Goal: Task Accomplishment & Management: Complete application form

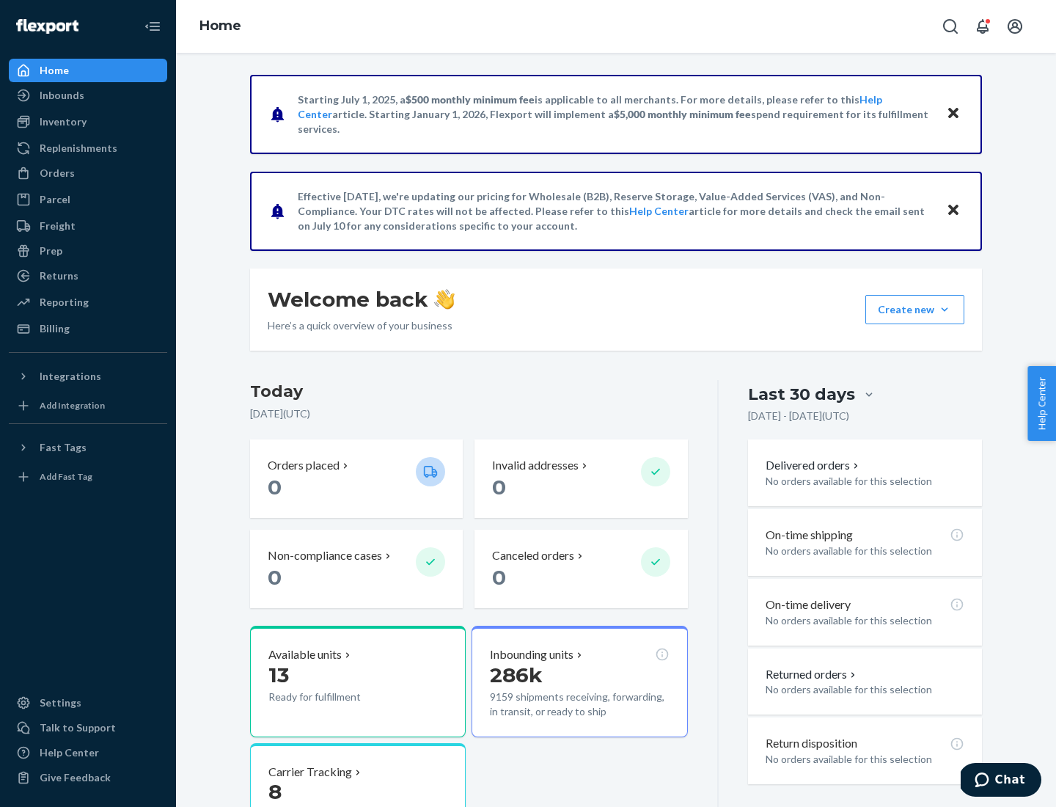
click at [945, 310] on button "Create new Create new inbound Create new order Create new product" at bounding box center [915, 309] width 99 height 29
click at [88, 95] on div "Inbounds" at bounding box center [88, 95] width 156 height 21
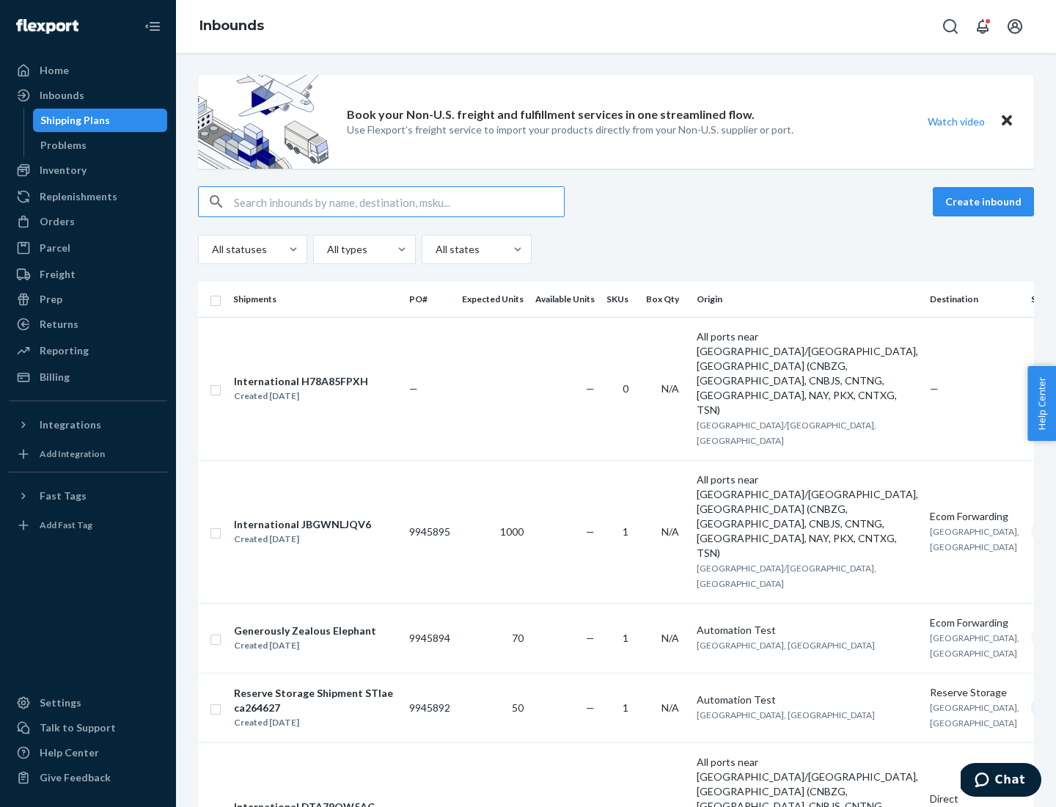
click at [986, 202] on button "Create inbound" at bounding box center [983, 201] width 101 height 29
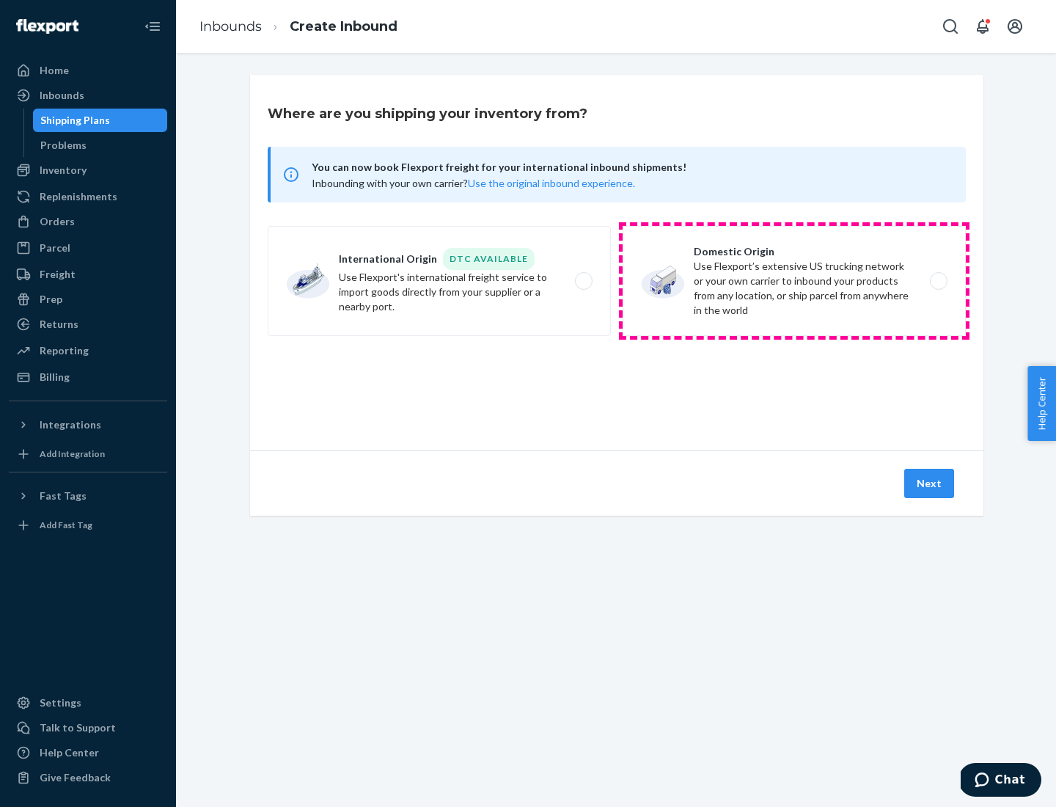
click at [794, 281] on label "Domestic Origin Use Flexport’s extensive US trucking network or your own carrie…" at bounding box center [794, 281] width 343 height 110
click at [938, 281] on input "Domestic Origin Use Flexport’s extensive US trucking network or your own carrie…" at bounding box center [943, 282] width 10 height 10
radio input "true"
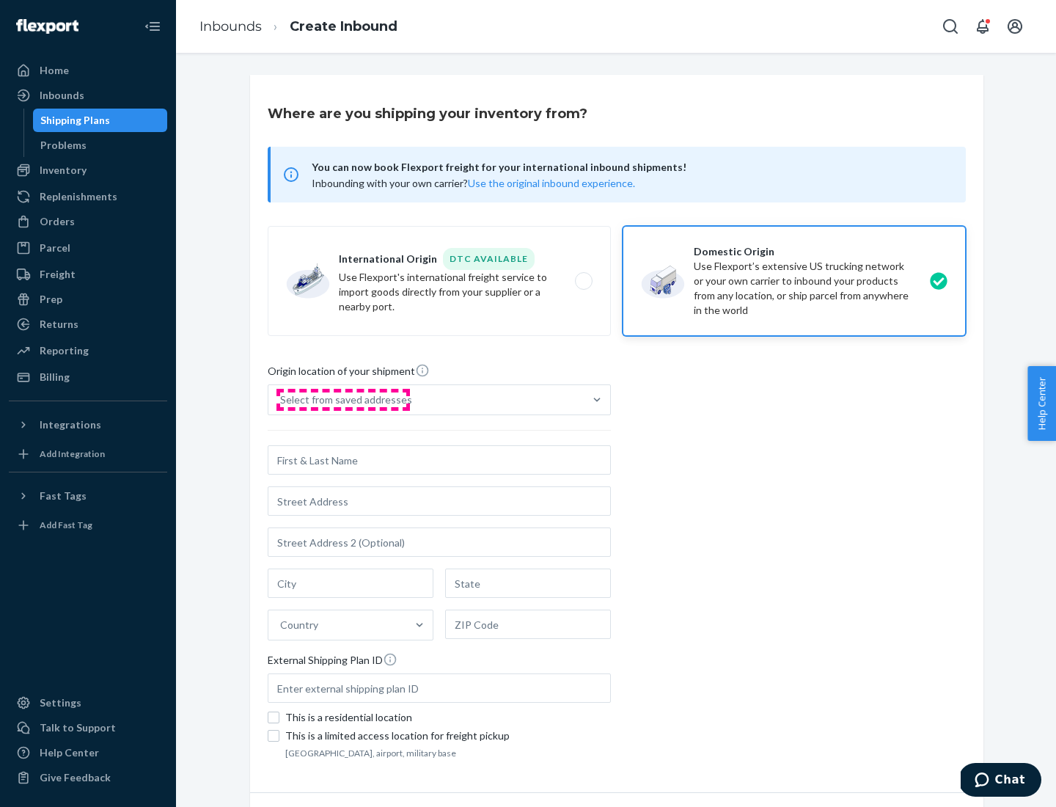
click at [343, 400] on div "Select from saved addresses" at bounding box center [346, 399] width 132 height 15
click at [282, 400] on input "Select from saved addresses" at bounding box center [280, 399] width 1 height 15
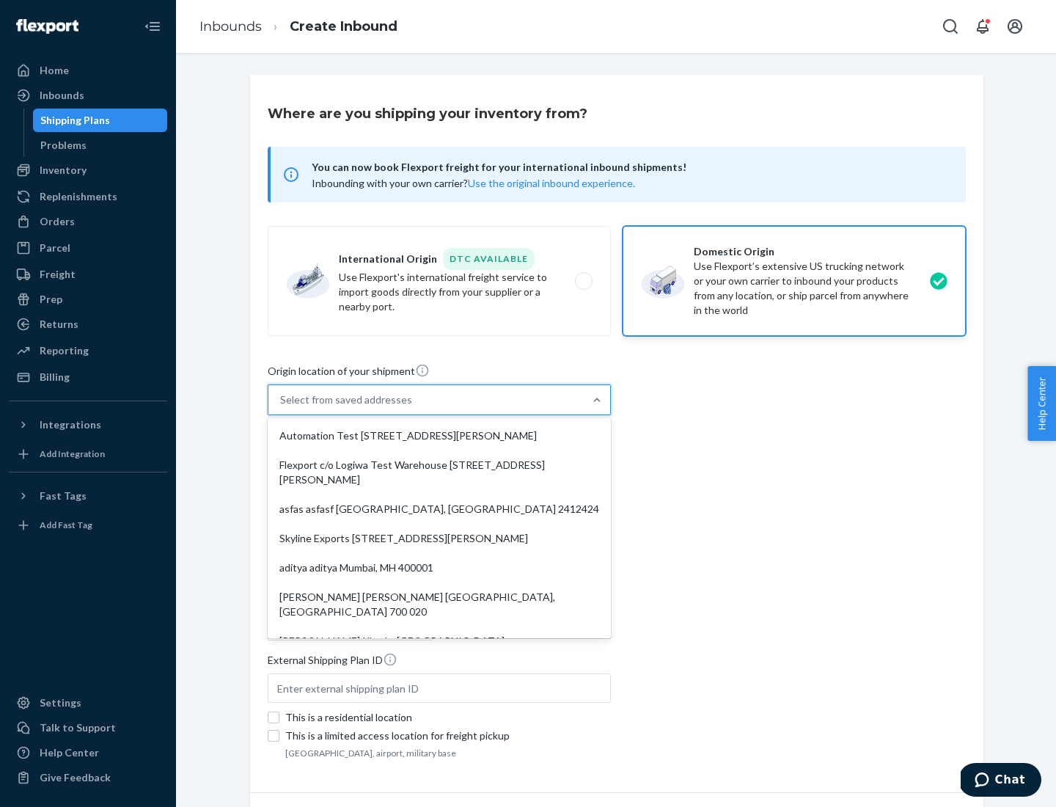
scroll to position [6, 0]
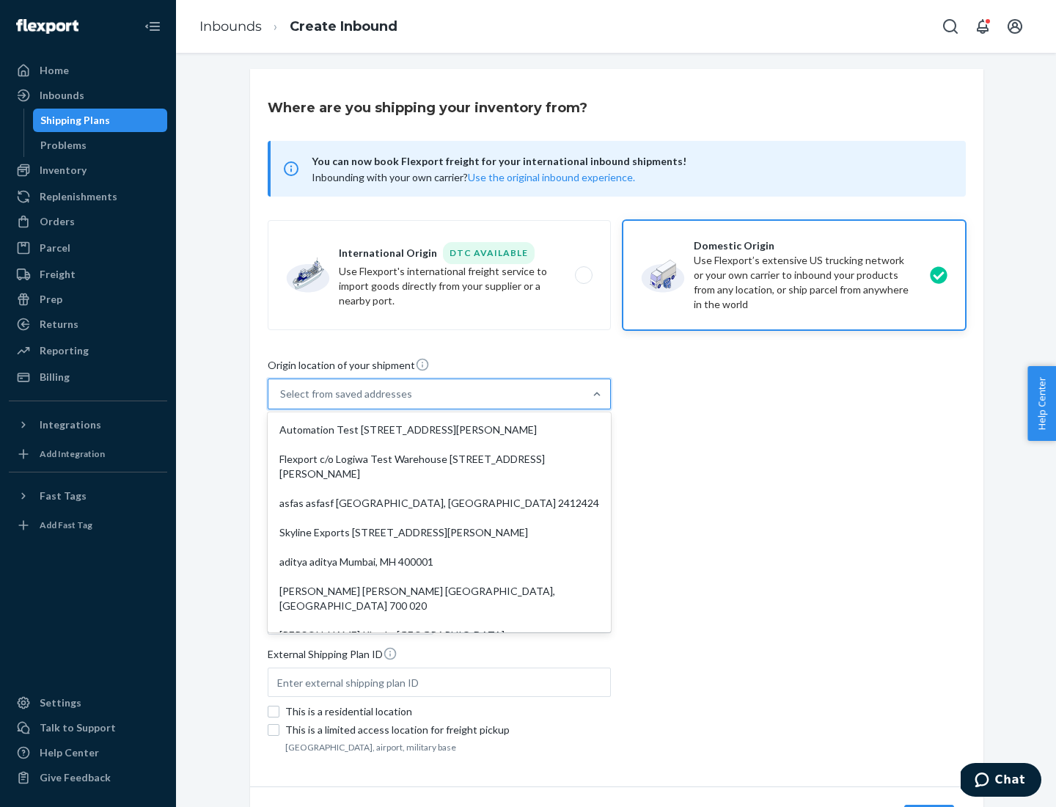
click at [439, 430] on div "Automation Test [STREET_ADDRESS][PERSON_NAME]" at bounding box center [439, 429] width 337 height 29
click at [282, 401] on input "option Automation Test [STREET_ADDRESS][PERSON_NAME]. 9 results available. Use …" at bounding box center [280, 394] width 1 height 15
type input "Automation Test"
type input "9th Floor"
type input "[GEOGRAPHIC_DATA]"
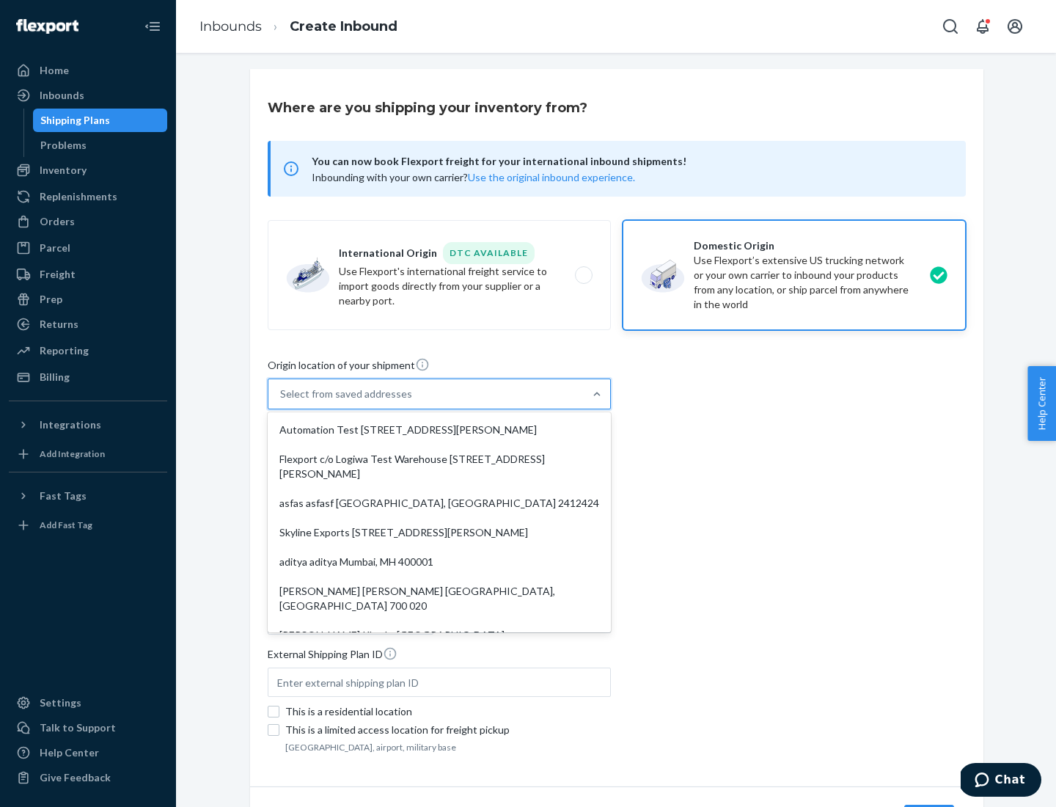
type input "CA"
type input "94104"
type input "[STREET_ADDRESS][PERSON_NAME]"
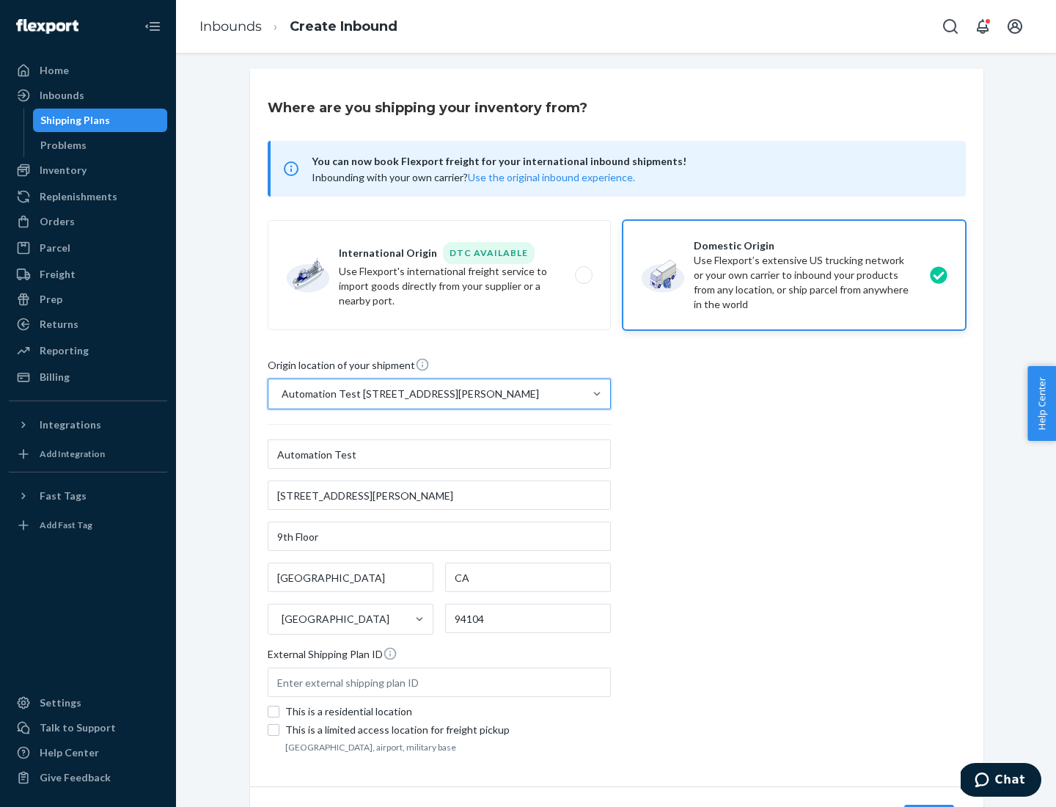
scroll to position [86, 0]
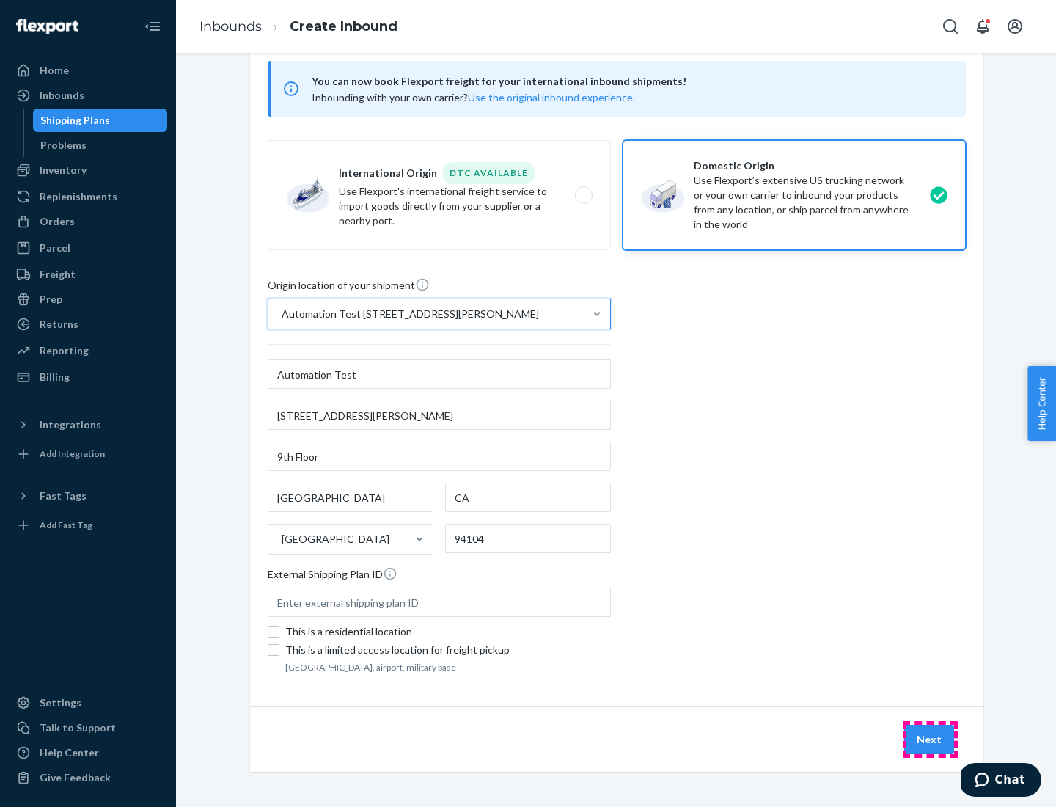
click at [930, 739] on button "Next" at bounding box center [929, 739] width 50 height 29
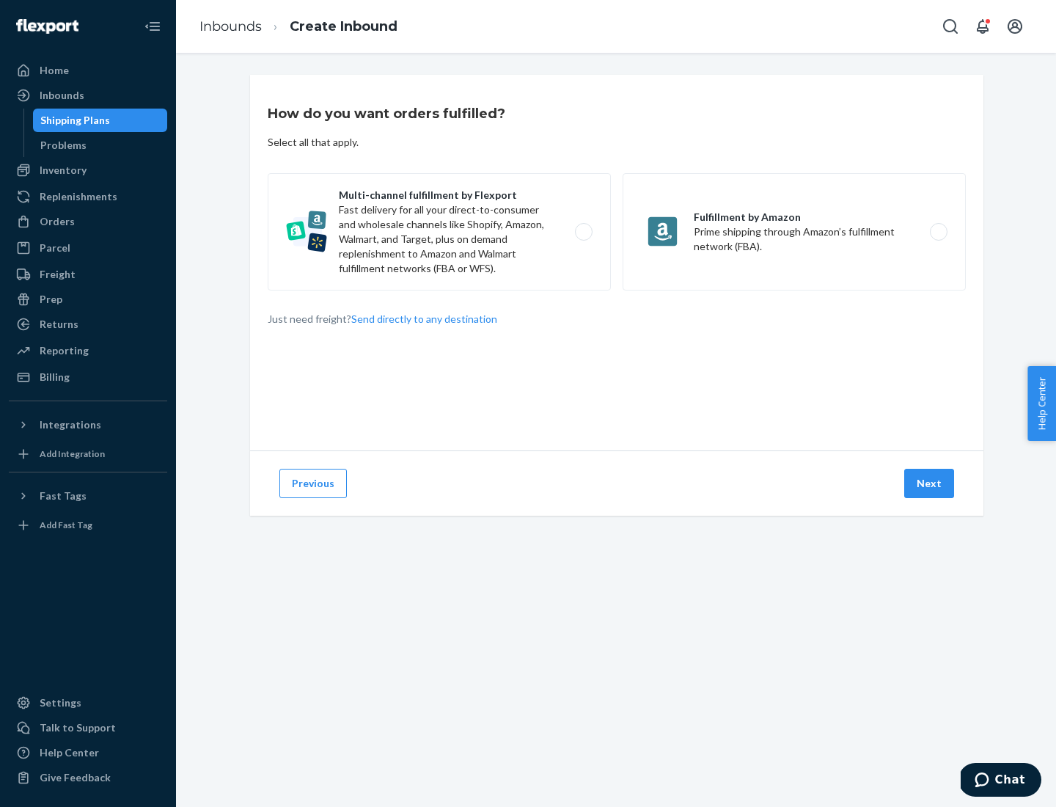
click at [439, 232] on label "Multi-channel fulfillment by Flexport Fast delivery for all your direct-to-cons…" at bounding box center [439, 231] width 343 height 117
click at [583, 232] on input "Multi-channel fulfillment by Flexport Fast delivery for all your direct-to-cons…" at bounding box center [588, 232] width 10 height 10
radio input "true"
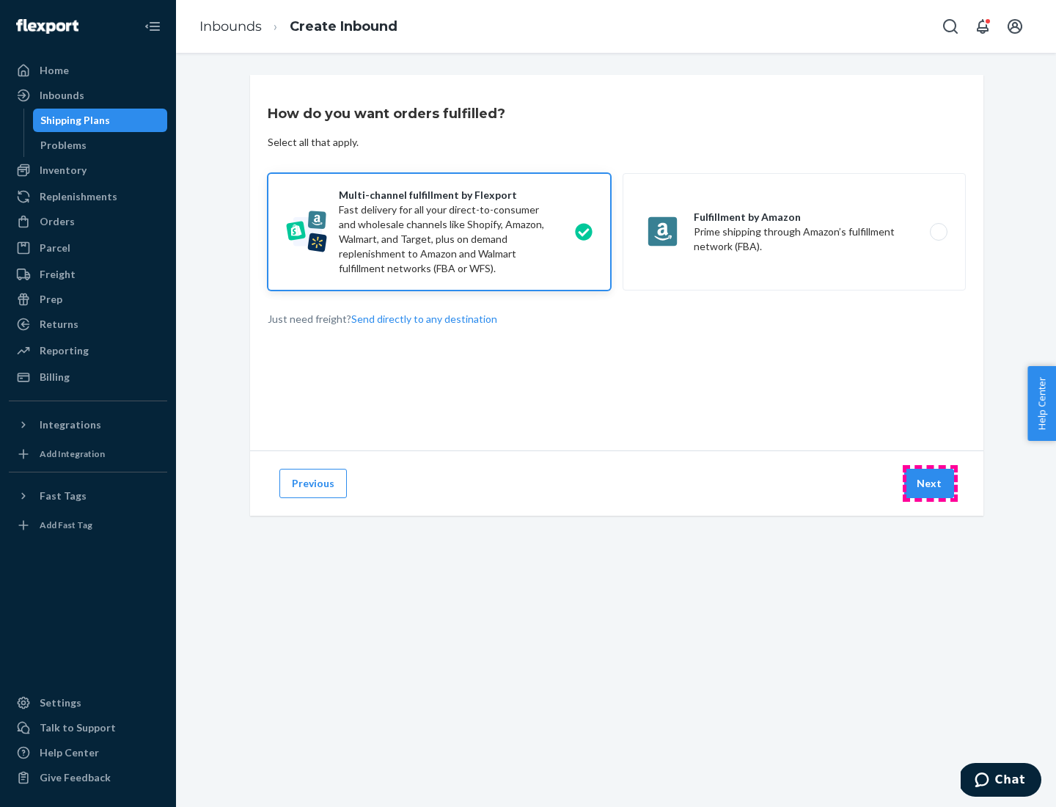
click at [930, 483] on button "Next" at bounding box center [929, 483] width 50 height 29
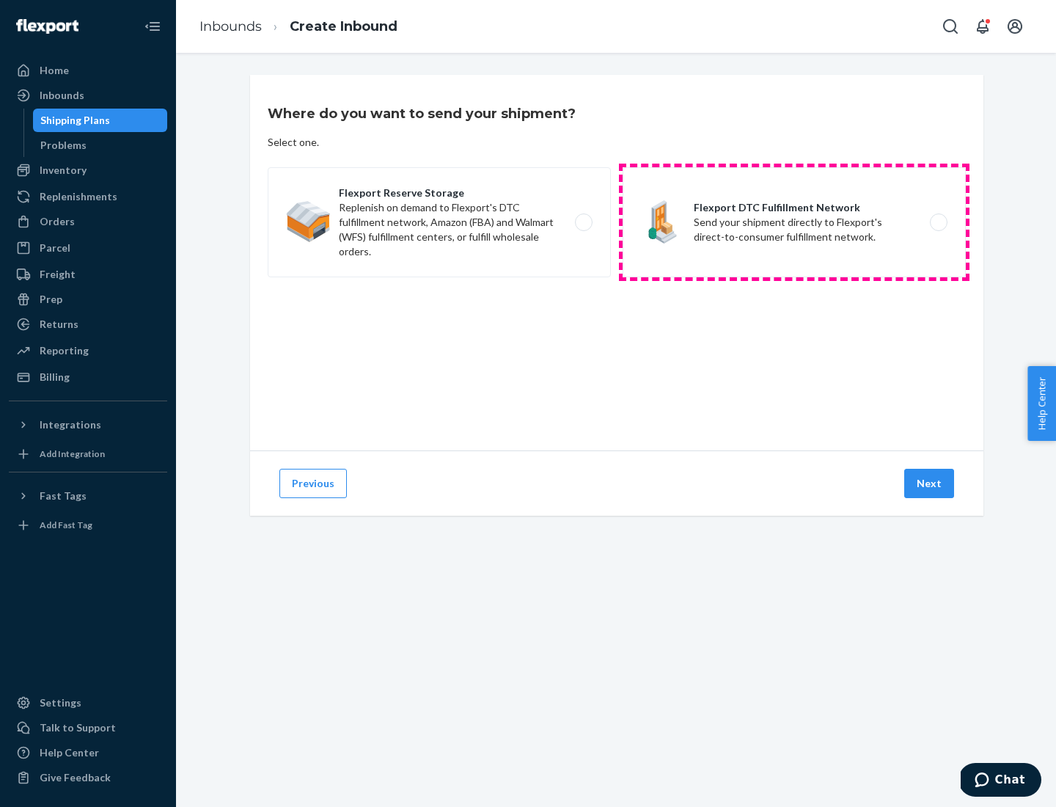
click at [794, 222] on label "Flexport DTC Fulfillment Network Send your shipment directly to Flexport's dire…" at bounding box center [794, 222] width 343 height 110
click at [938, 222] on input "Flexport DTC Fulfillment Network Send your shipment directly to Flexport's dire…" at bounding box center [943, 223] width 10 height 10
radio input "true"
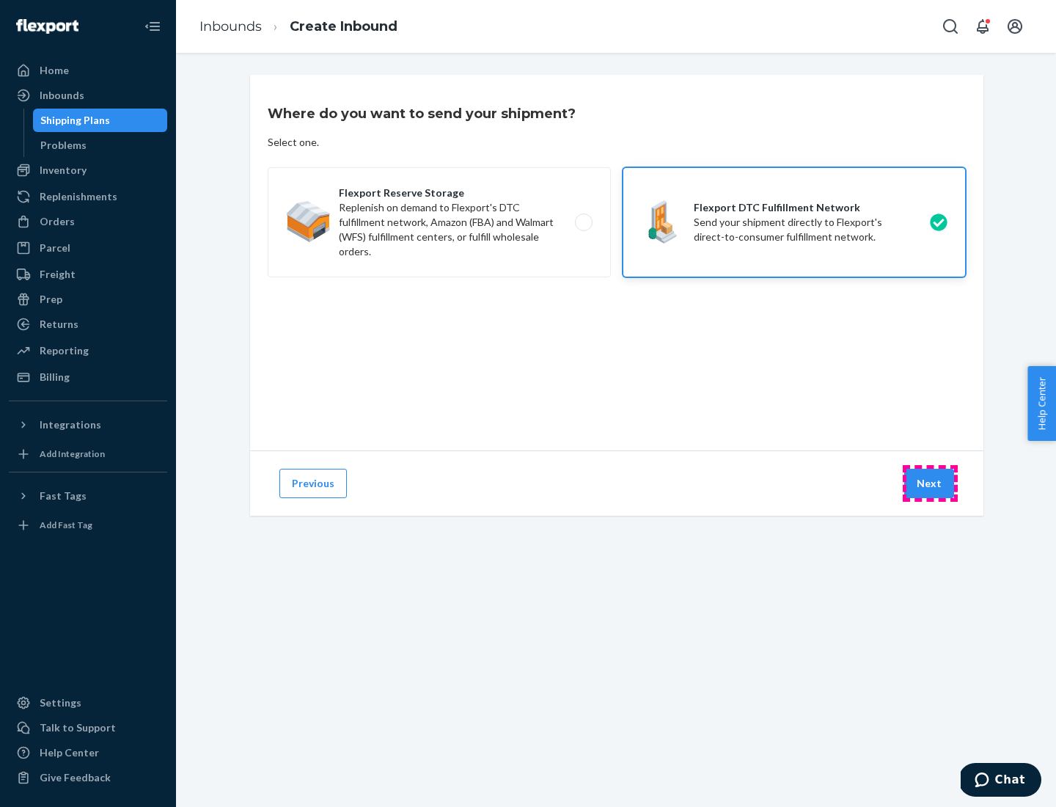
click at [930, 483] on button "Next" at bounding box center [929, 483] width 50 height 29
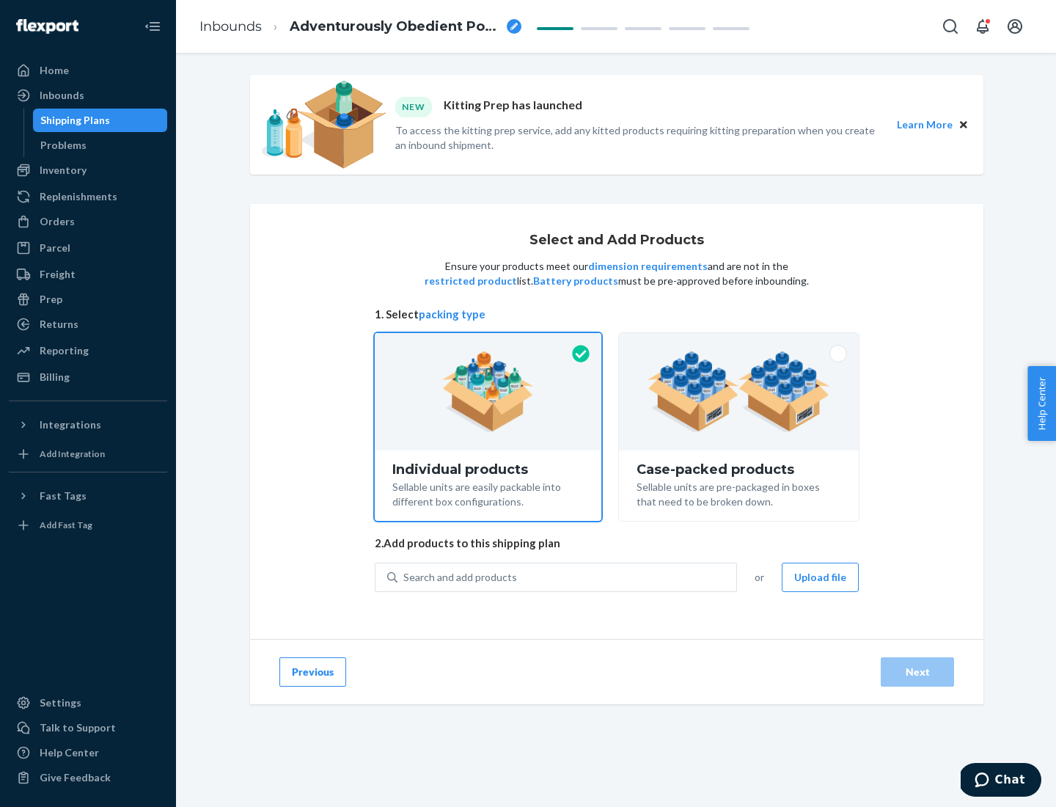
click at [739, 392] on img at bounding box center [739, 391] width 183 height 81
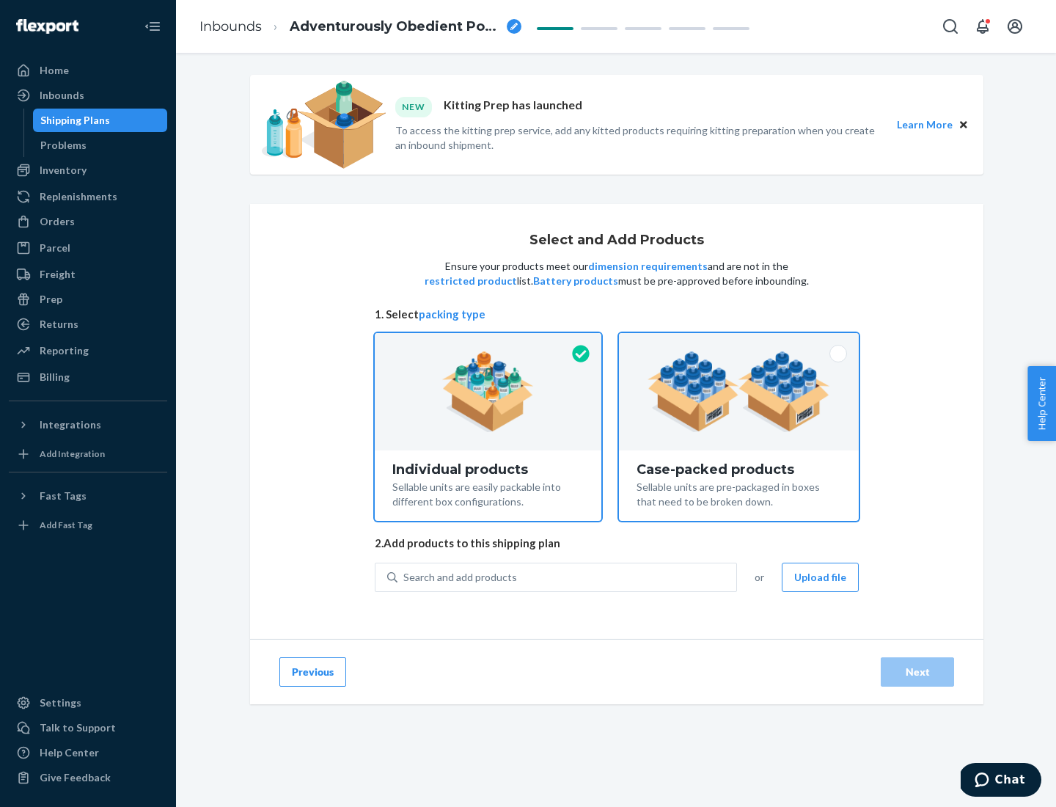
click at [739, 343] on input "Case-packed products Sellable units are pre-packaged in boxes that need to be b…" at bounding box center [739, 338] width 10 height 10
radio input "true"
radio input "false"
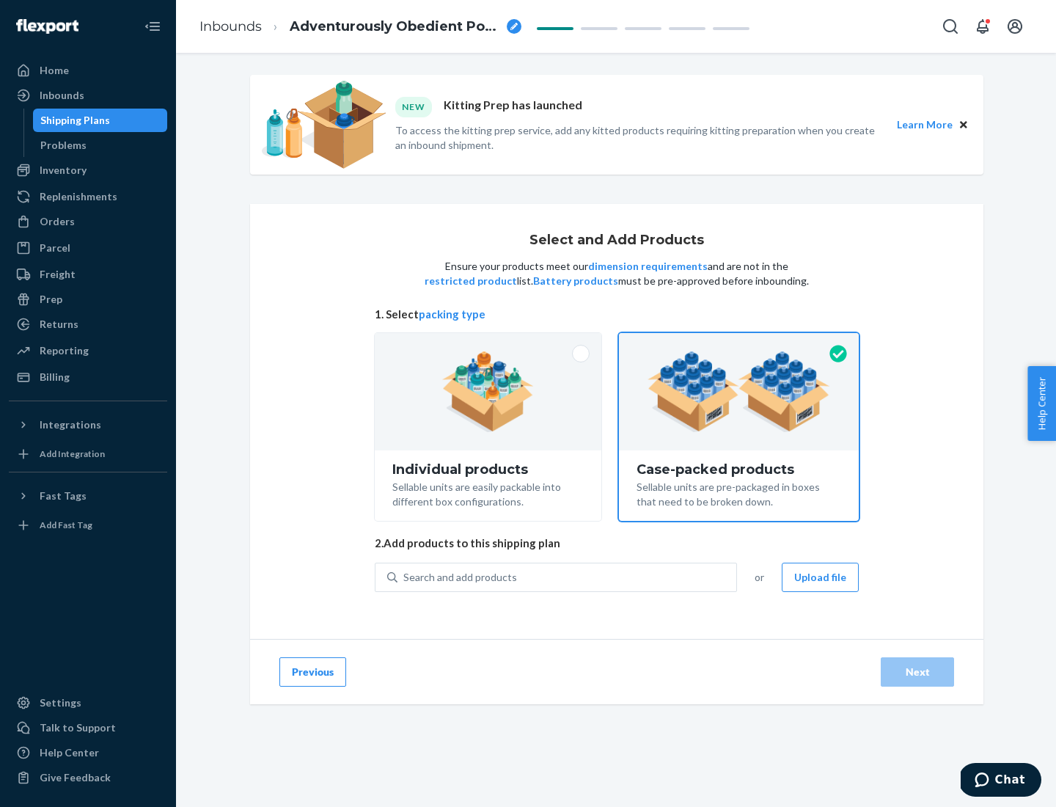
click at [568, 577] on div "Search and add products" at bounding box center [567, 577] width 339 height 26
click at [405, 577] on input "Search and add products" at bounding box center [403, 577] width 1 height 15
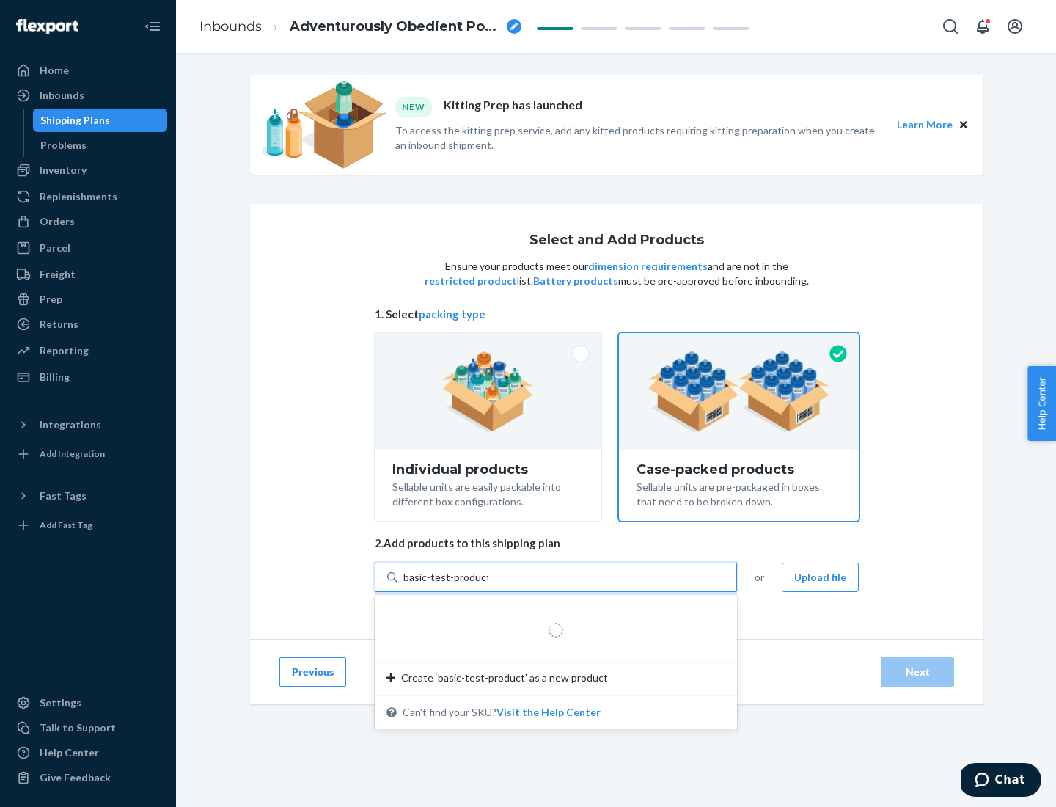
type input "basic-test-product-1"
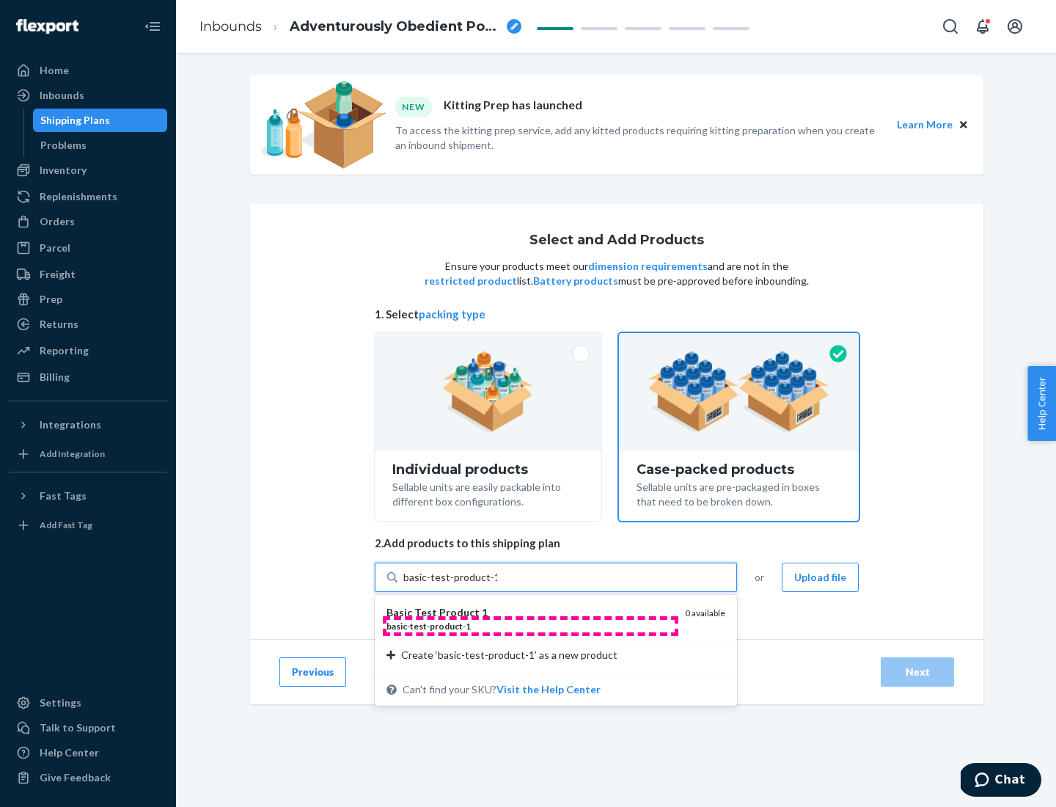
click at [530, 626] on div "basic - test - product - 1" at bounding box center [530, 626] width 287 height 12
click at [497, 585] on input "basic-test-product-1" at bounding box center [450, 577] width 94 height 15
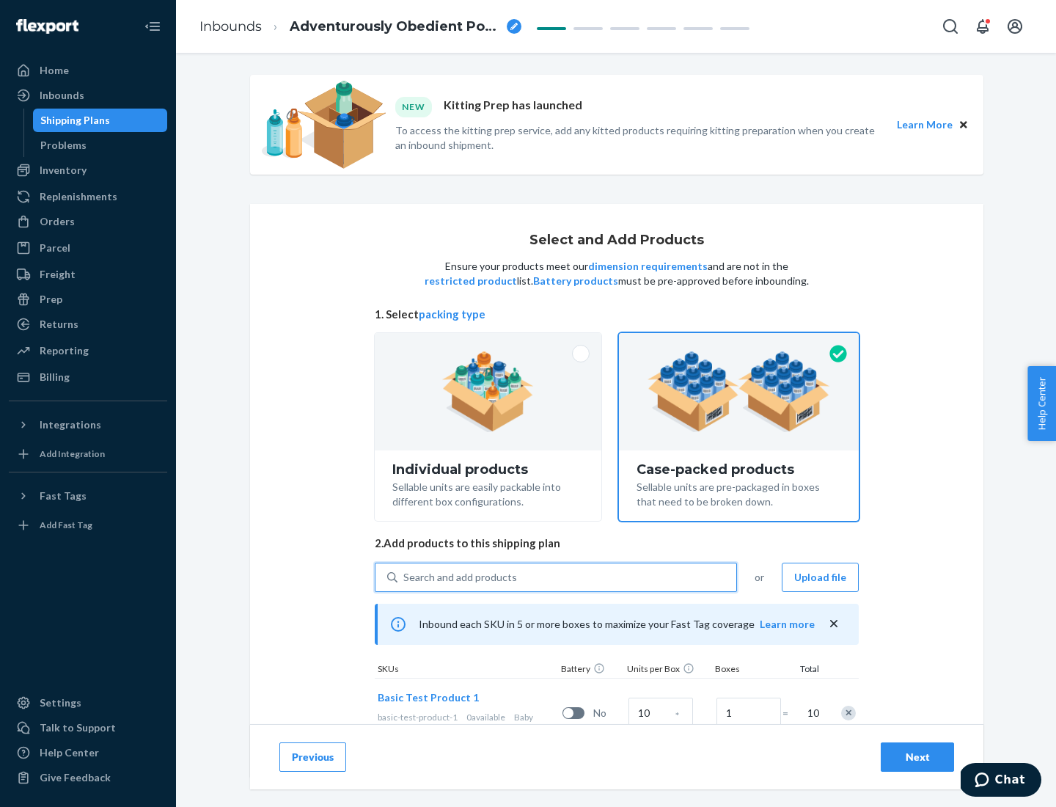
scroll to position [53, 0]
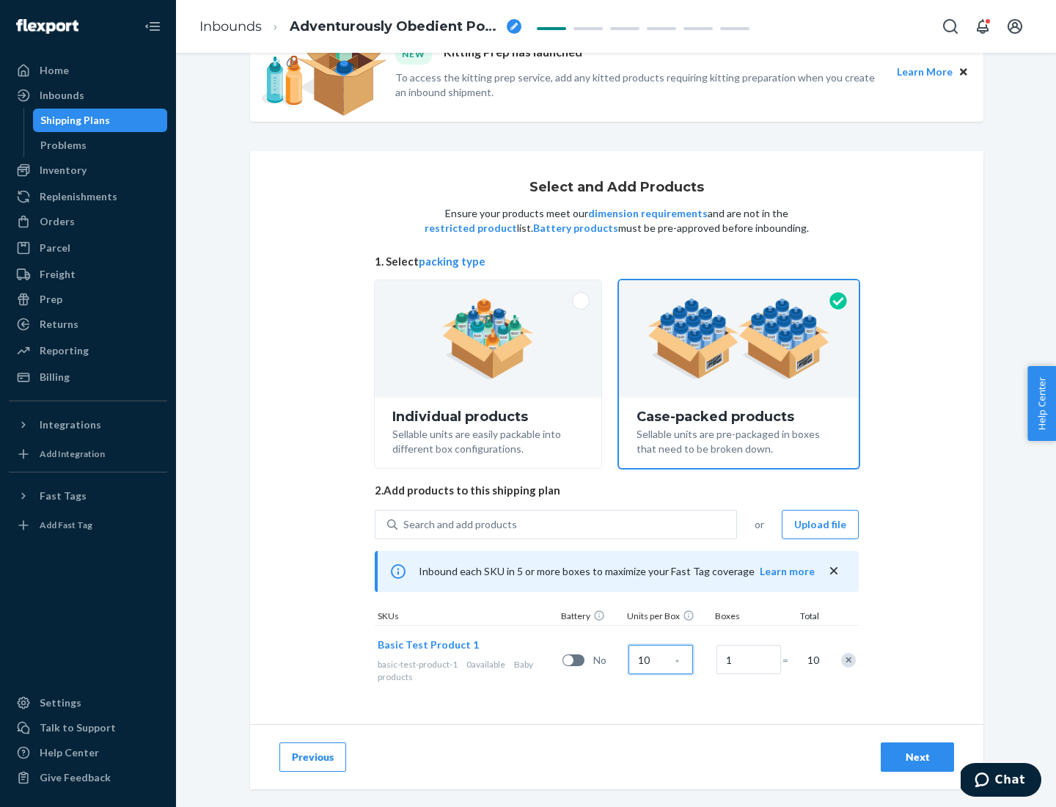
type input "10"
type input "7"
click at [918, 757] on div "Next" at bounding box center [917, 757] width 48 height 15
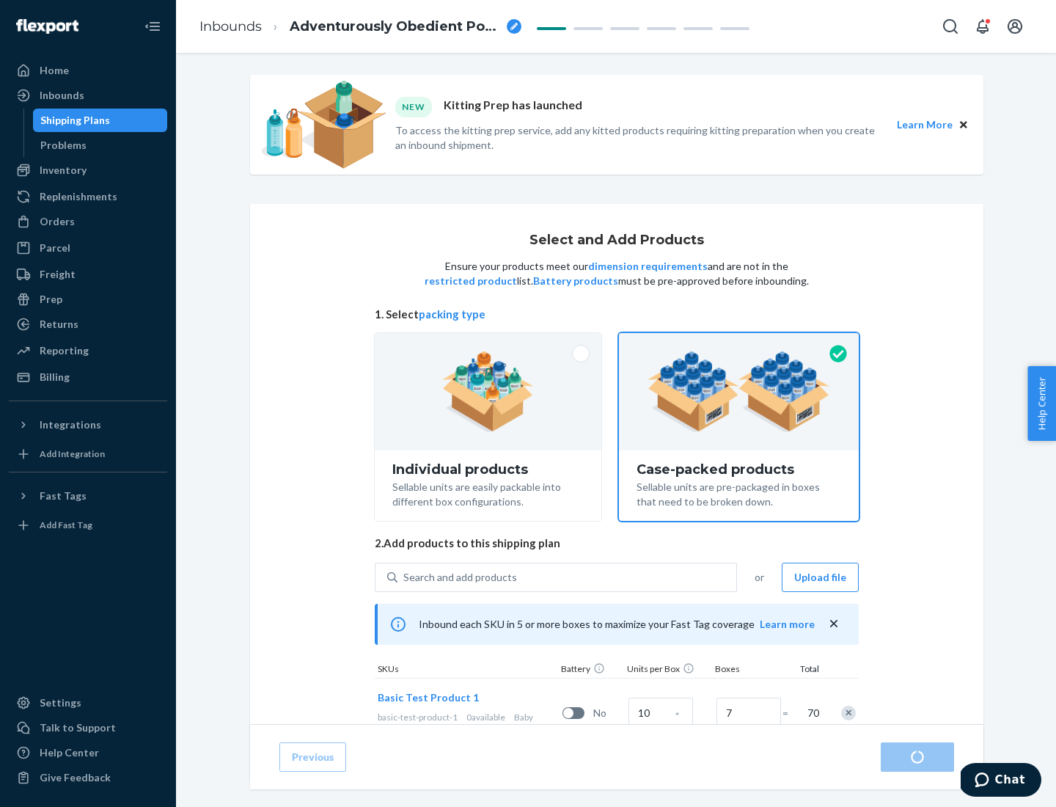
radio input "true"
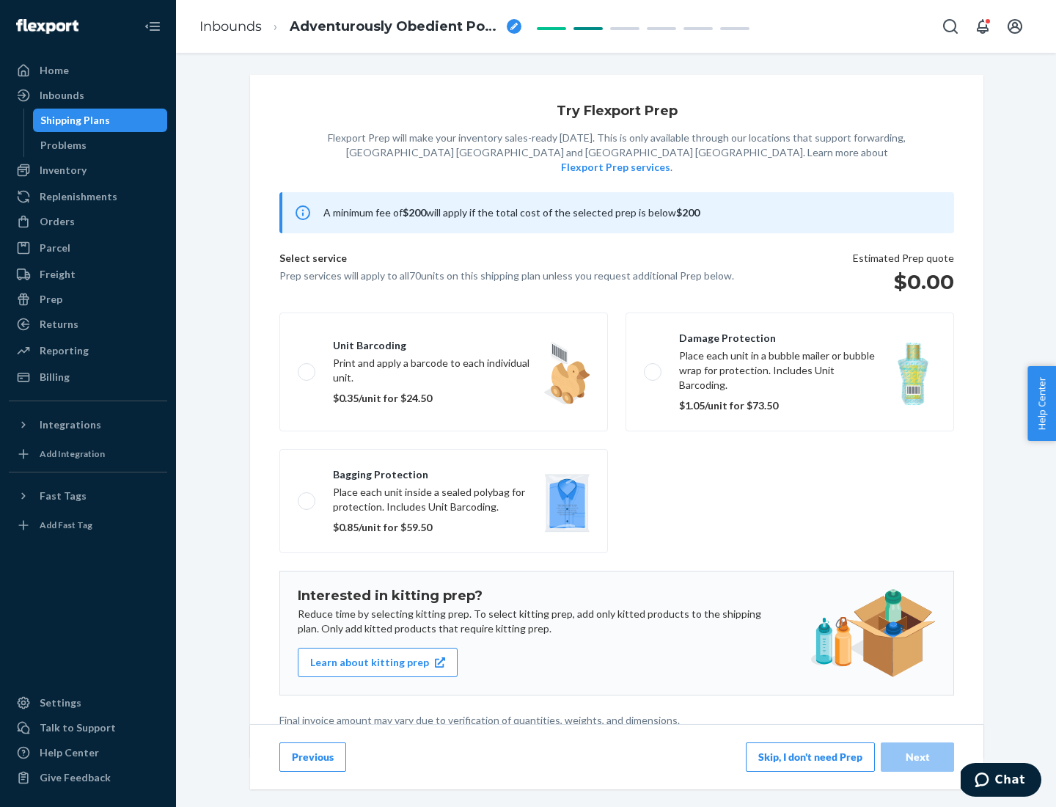
scroll to position [4, 0]
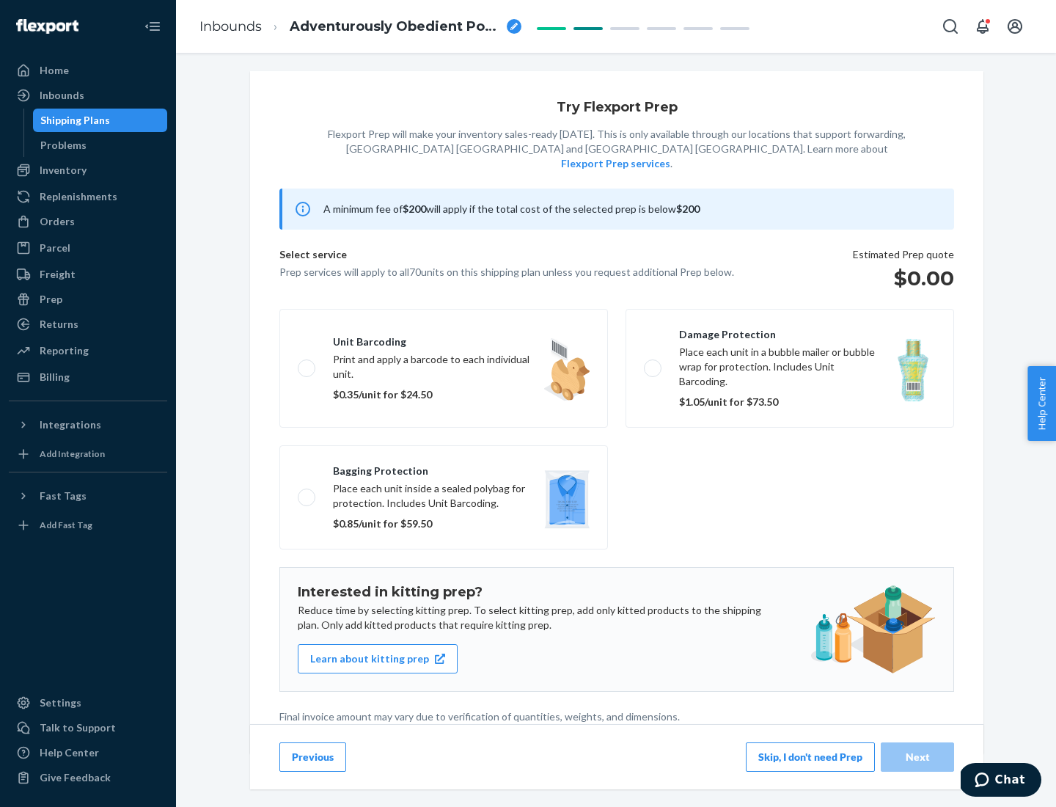
click at [444, 467] on label "Bagging protection Place each unit inside a sealed polybag for protection. Incl…" at bounding box center [443, 497] width 329 height 104
click at [307, 492] on input "Bagging protection Place each unit inside a sealed polybag for protection. Incl…" at bounding box center [303, 497] width 10 height 10
checkbox input "true"
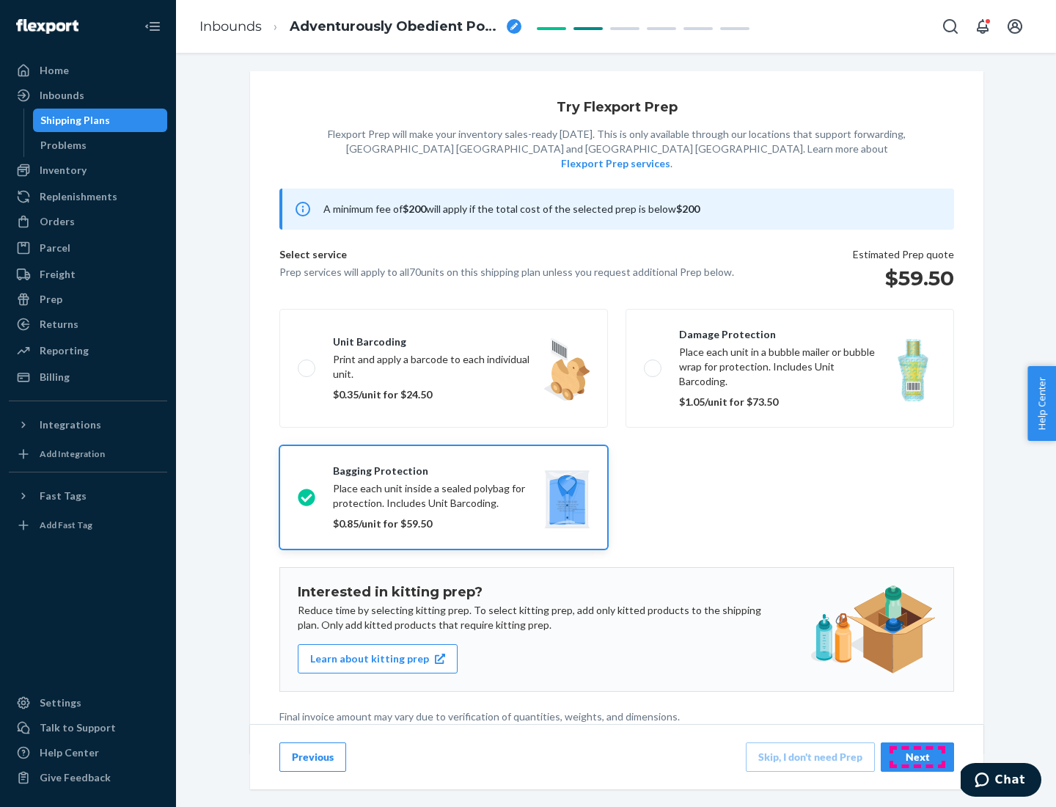
click at [918, 756] on div "Next" at bounding box center [917, 757] width 48 height 15
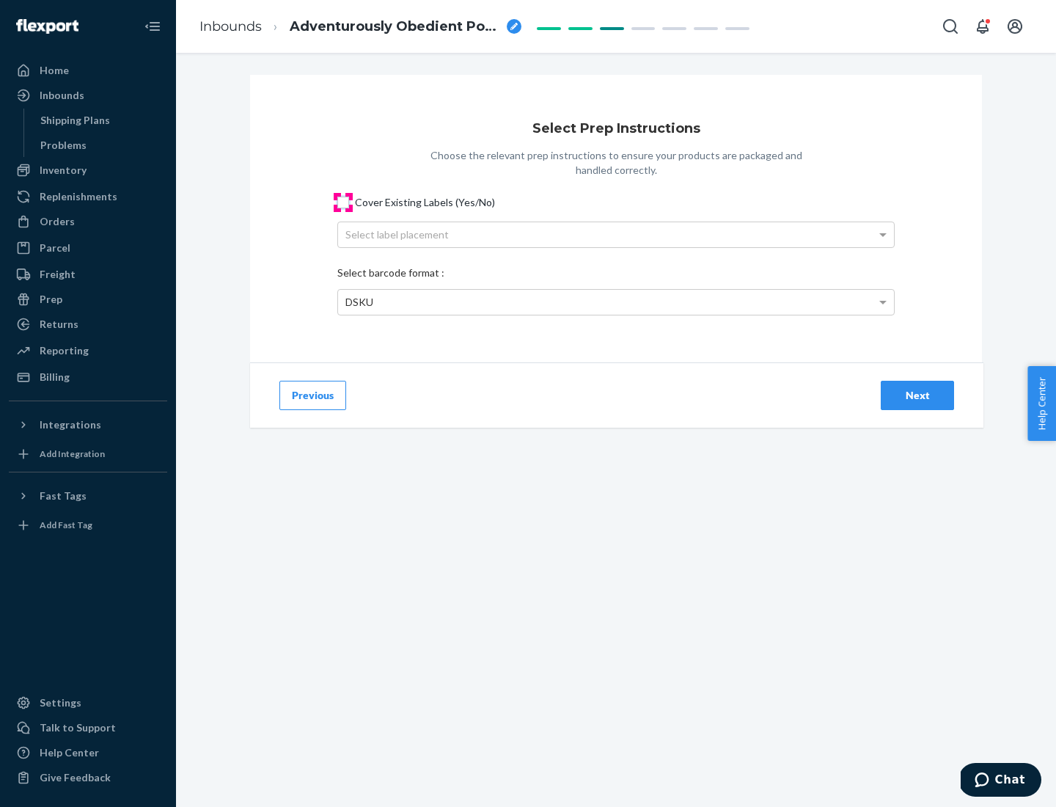
click at [343, 202] on input "Cover Existing Labels (Yes/No)" at bounding box center [343, 203] width 12 height 12
checkbox input "true"
click at [616, 234] on div "Select label placement" at bounding box center [616, 234] width 556 height 25
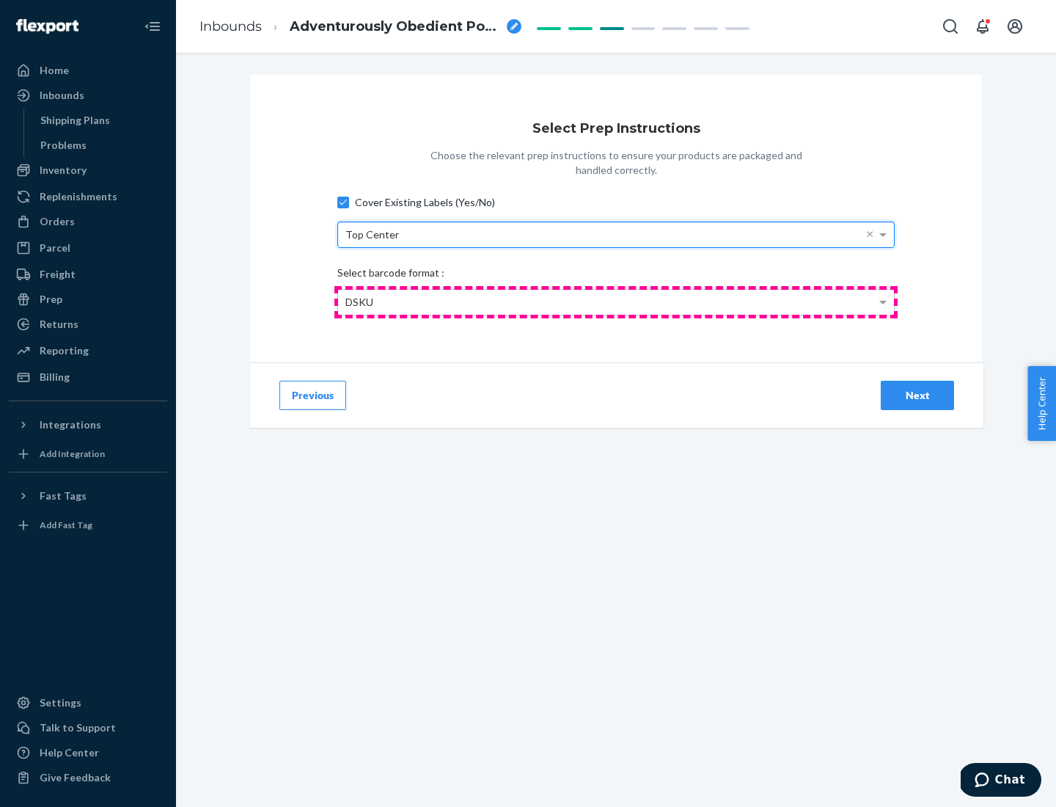
click at [616, 301] on div "DSKU" at bounding box center [616, 302] width 556 height 25
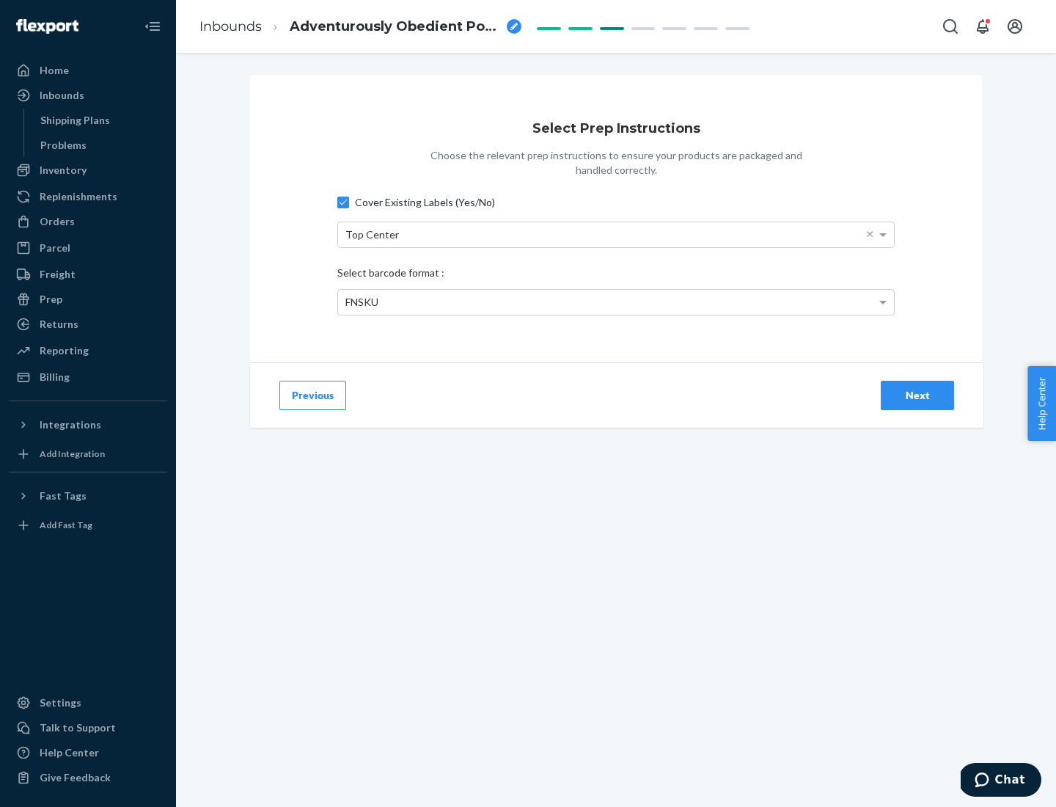
click at [918, 395] on div "Next" at bounding box center [917, 395] width 48 height 15
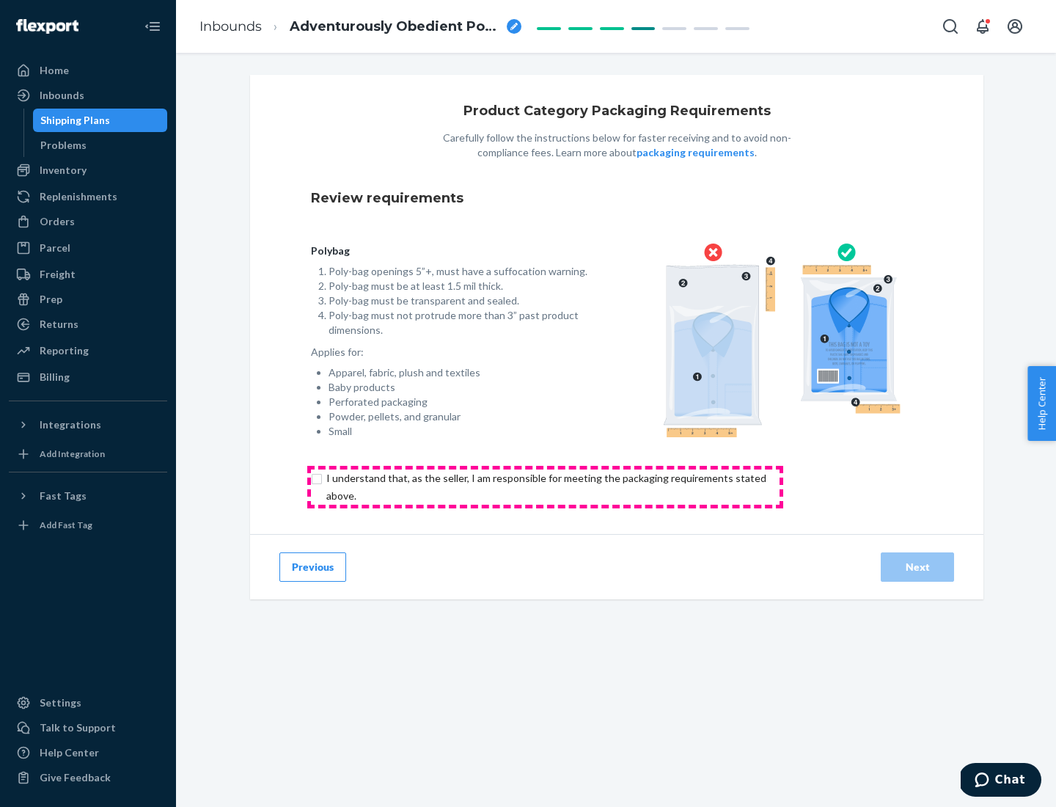
click at [545, 486] on input "checkbox" at bounding box center [555, 486] width 488 height 35
checkbox input "true"
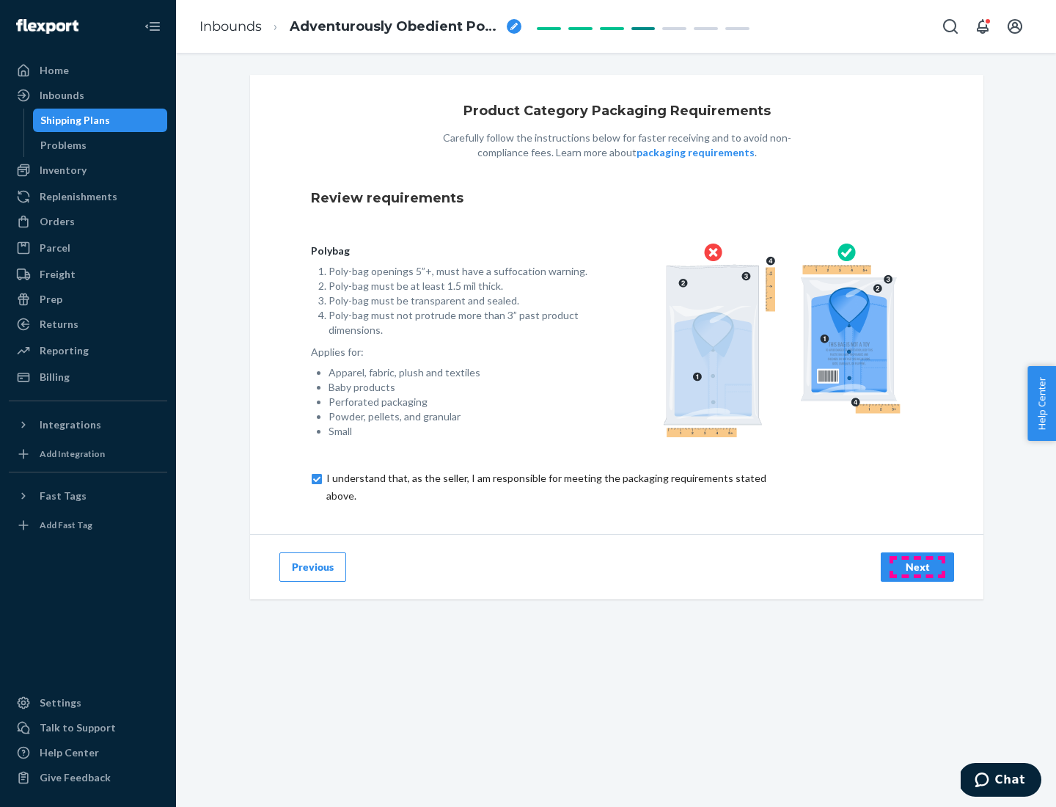
click at [918, 566] on div "Next" at bounding box center [917, 567] width 48 height 15
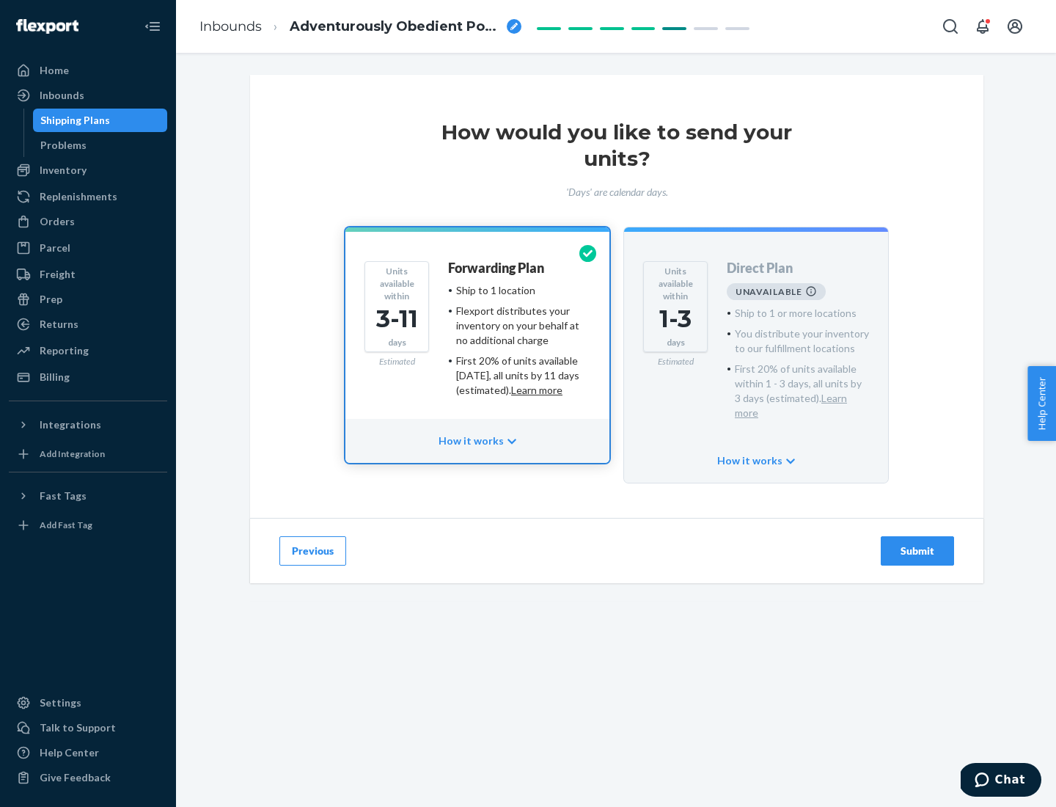
click at [497, 268] on h4 "Forwarding Plan" at bounding box center [496, 268] width 96 height 15
click at [918, 544] on div "Submit" at bounding box center [917, 551] width 48 height 15
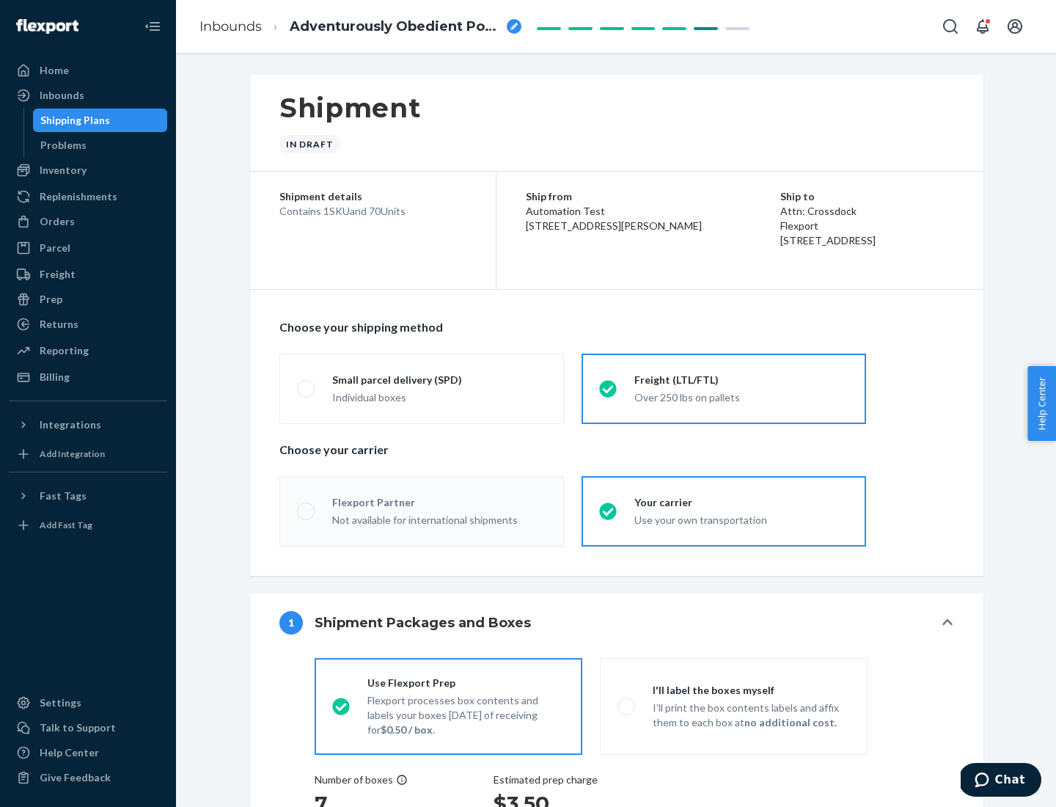
radio input "true"
radio input "false"
radio input "true"
radio input "false"
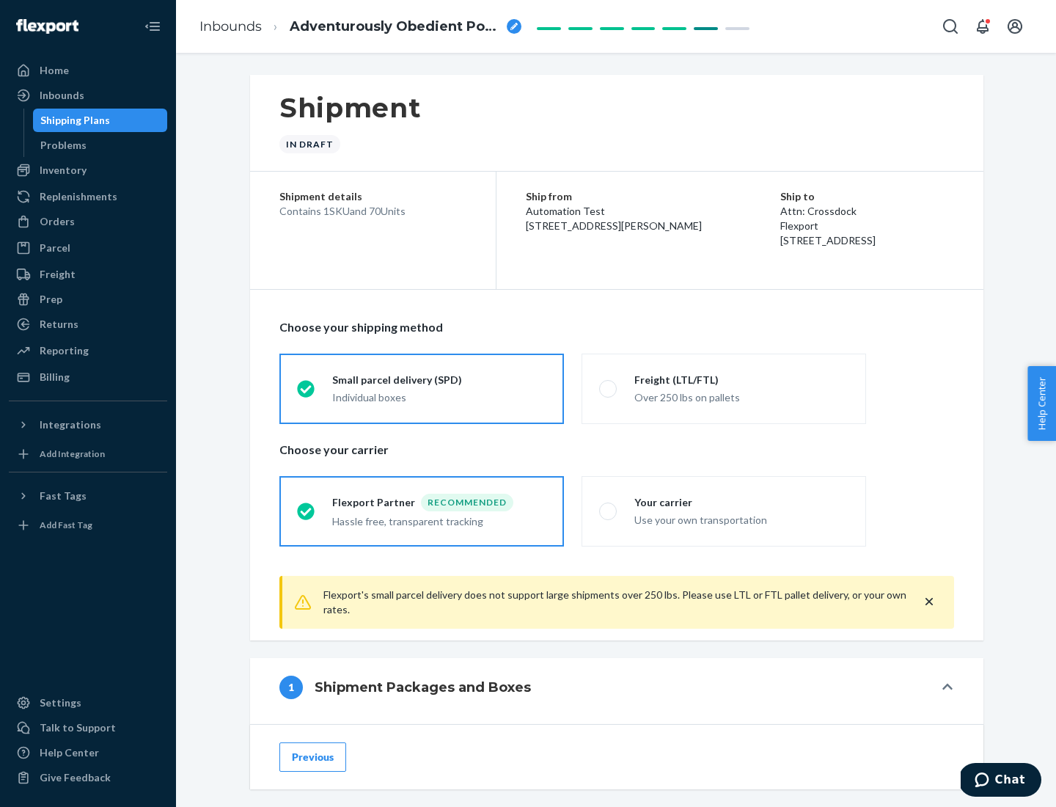
click at [724, 388] on div "Over 250 lbs on pallets" at bounding box center [742, 396] width 214 height 18
click at [609, 388] on input "Freight (LTL/FTL) Over 250 lbs on pallets" at bounding box center [604, 389] width 10 height 10
radio input "true"
radio input "false"
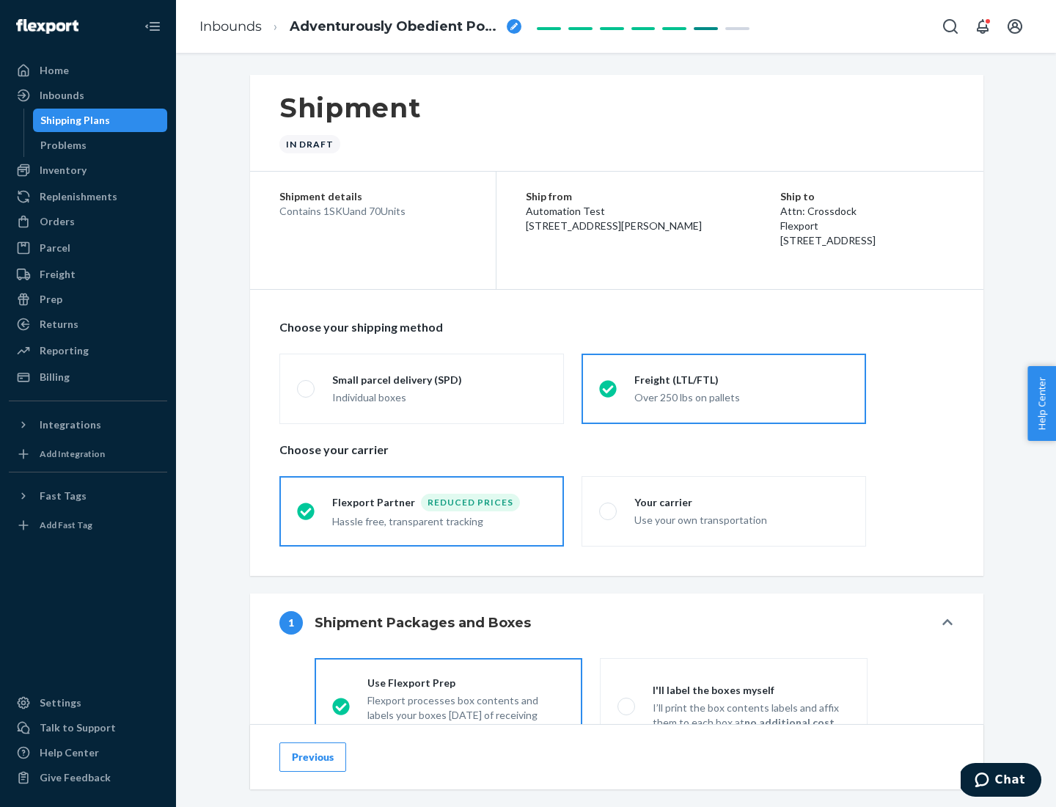
scroll to position [81, 0]
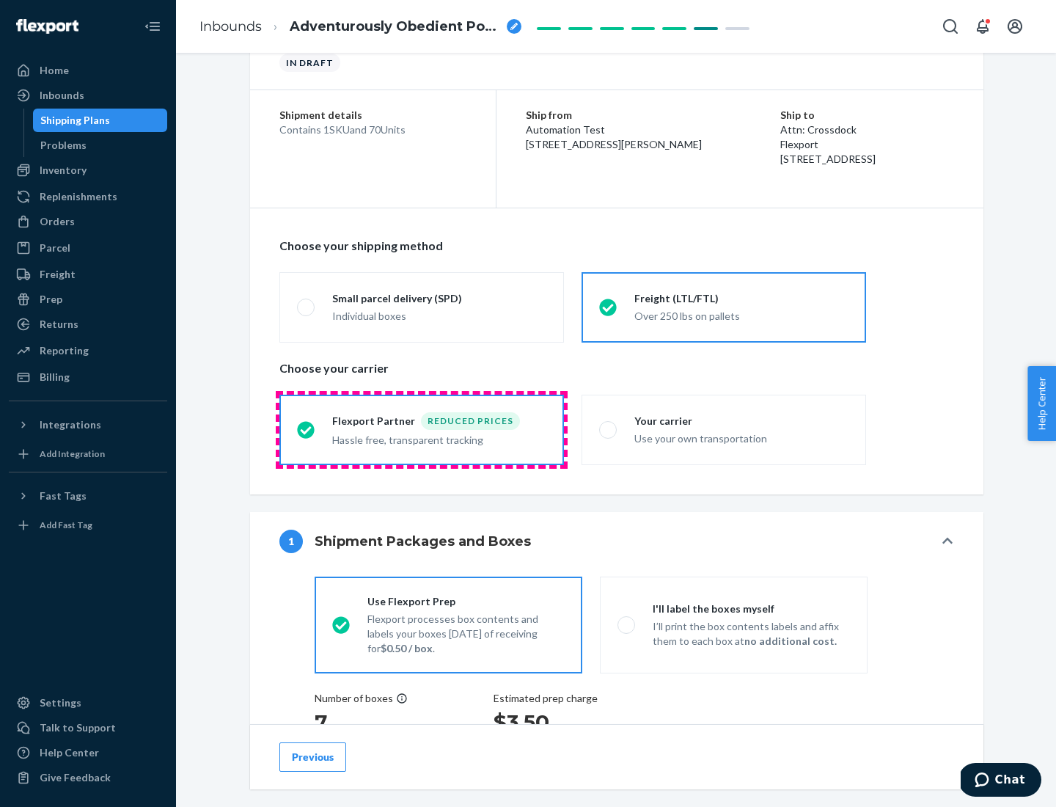
click at [422, 430] on div "Hassle free, transparent tracking" at bounding box center [439, 439] width 214 height 18
click at [307, 429] on input "Flexport Partner Reduced prices Hassle free, transparent tracking" at bounding box center [302, 430] width 10 height 10
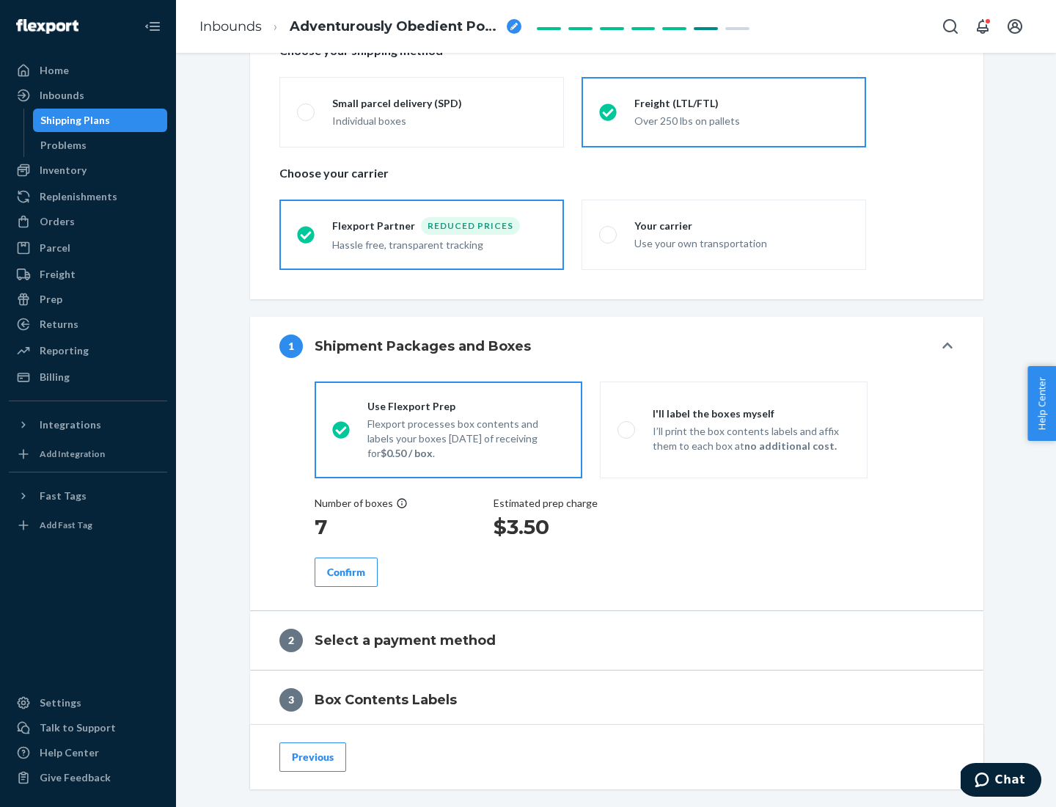
click at [734, 429] on p "I’ll print the box contents labels and affix them to each box at no additional …" at bounding box center [751, 438] width 197 height 29
click at [627, 429] on input "I'll label the boxes myself I’ll print the box contents labels and affix them t…" at bounding box center [623, 430] width 10 height 10
radio input "true"
radio input "false"
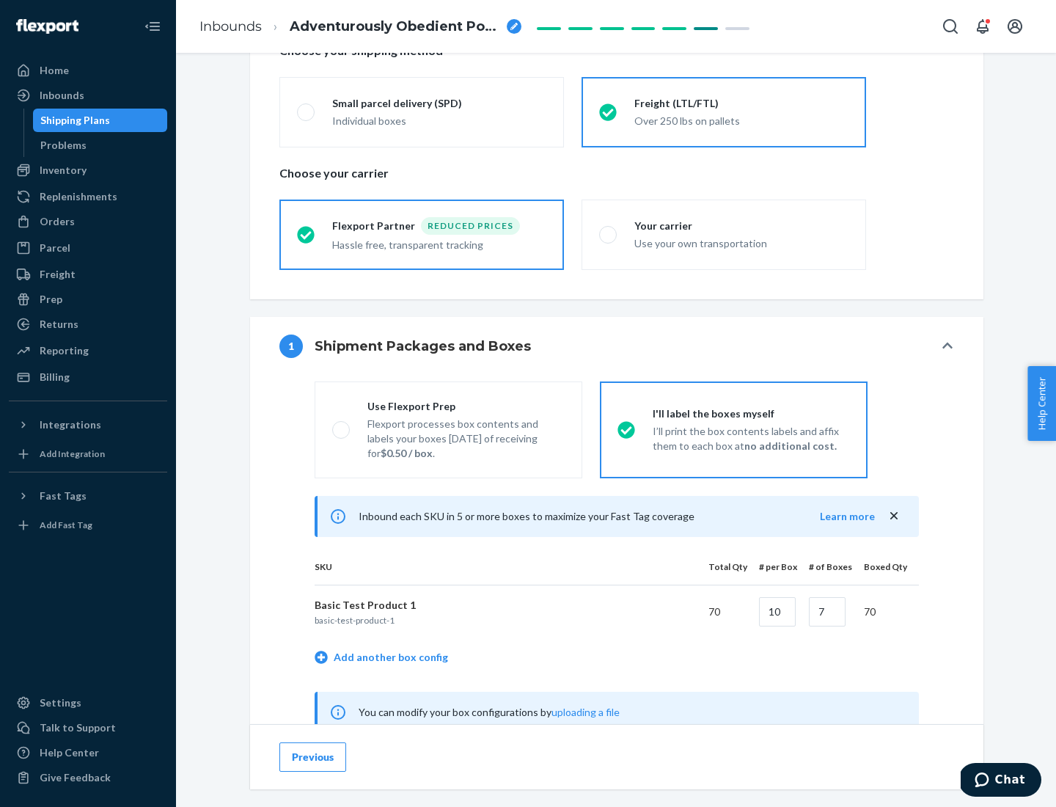
scroll to position [458, 0]
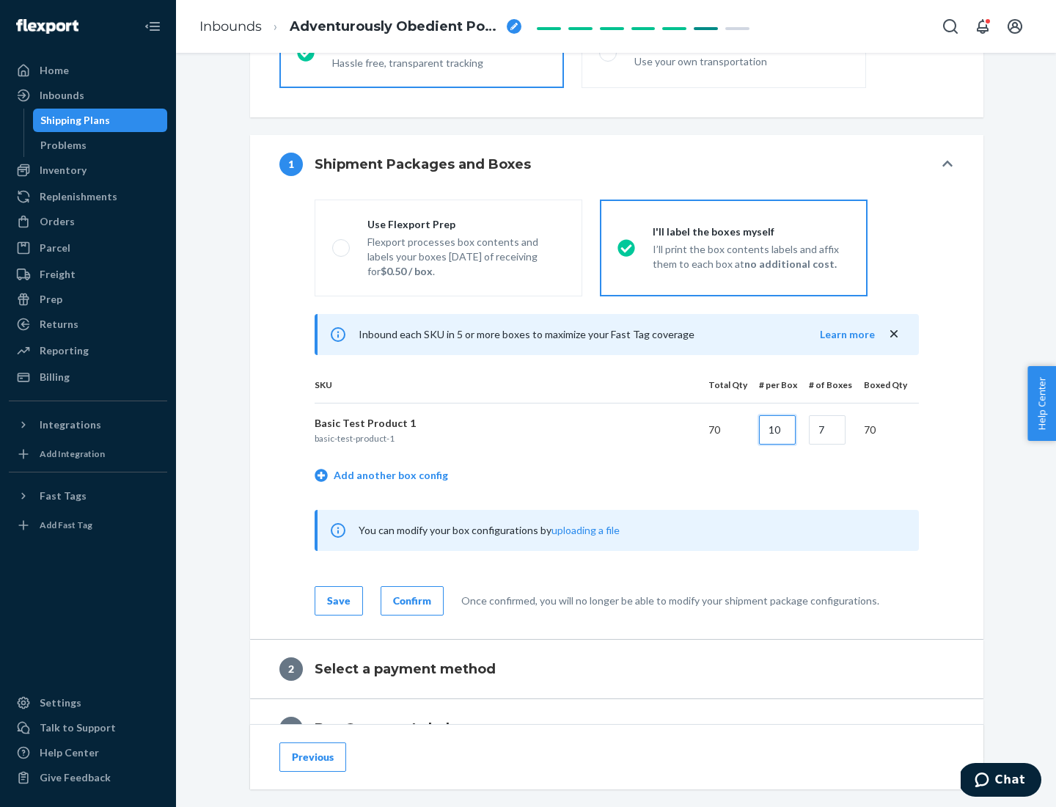
type input "10"
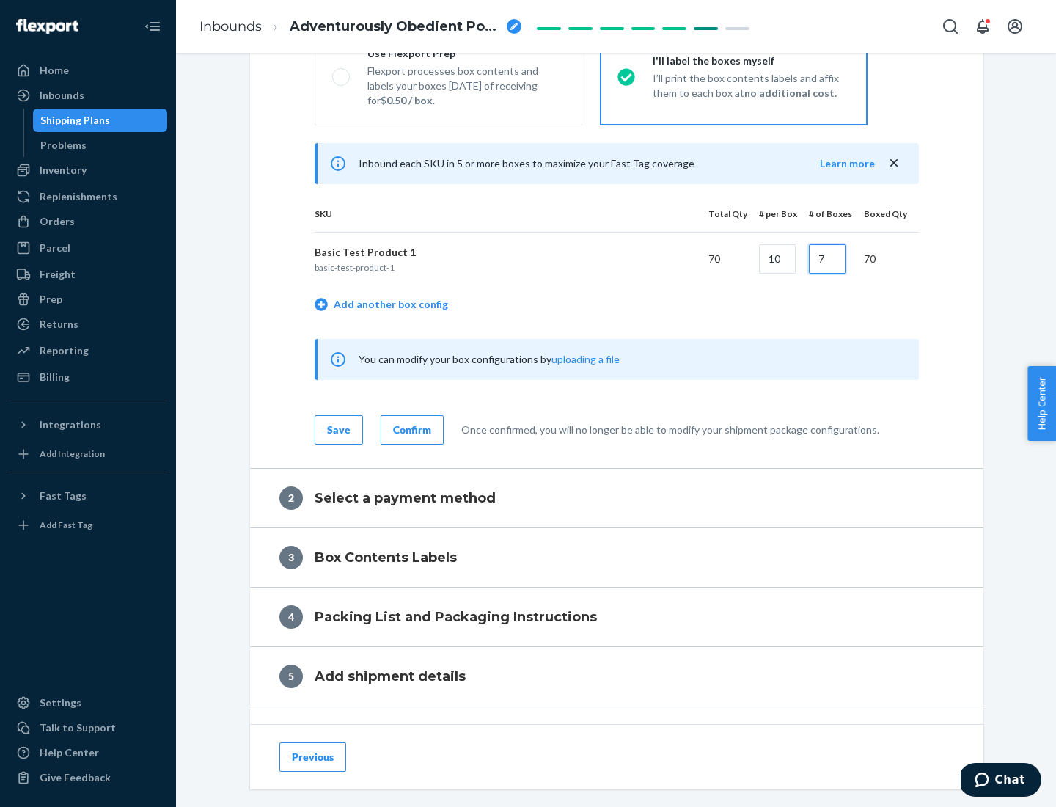
type input "7"
click at [410, 429] on div "Confirm" at bounding box center [412, 430] width 38 height 15
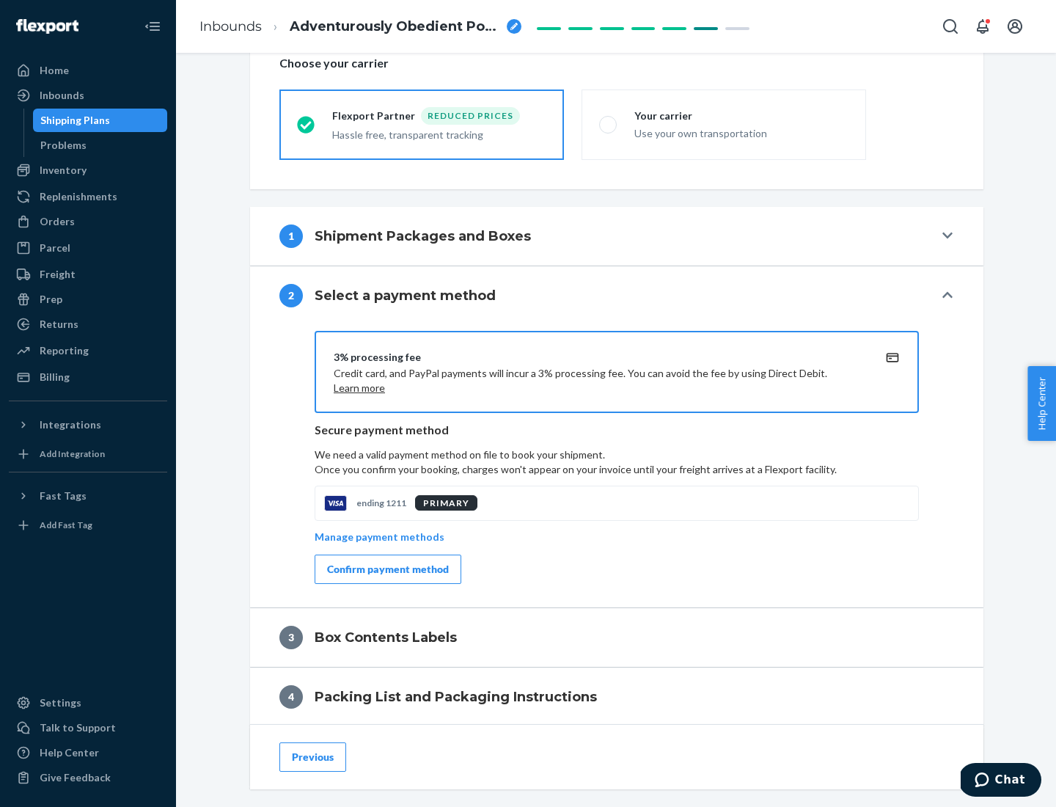
scroll to position [526, 0]
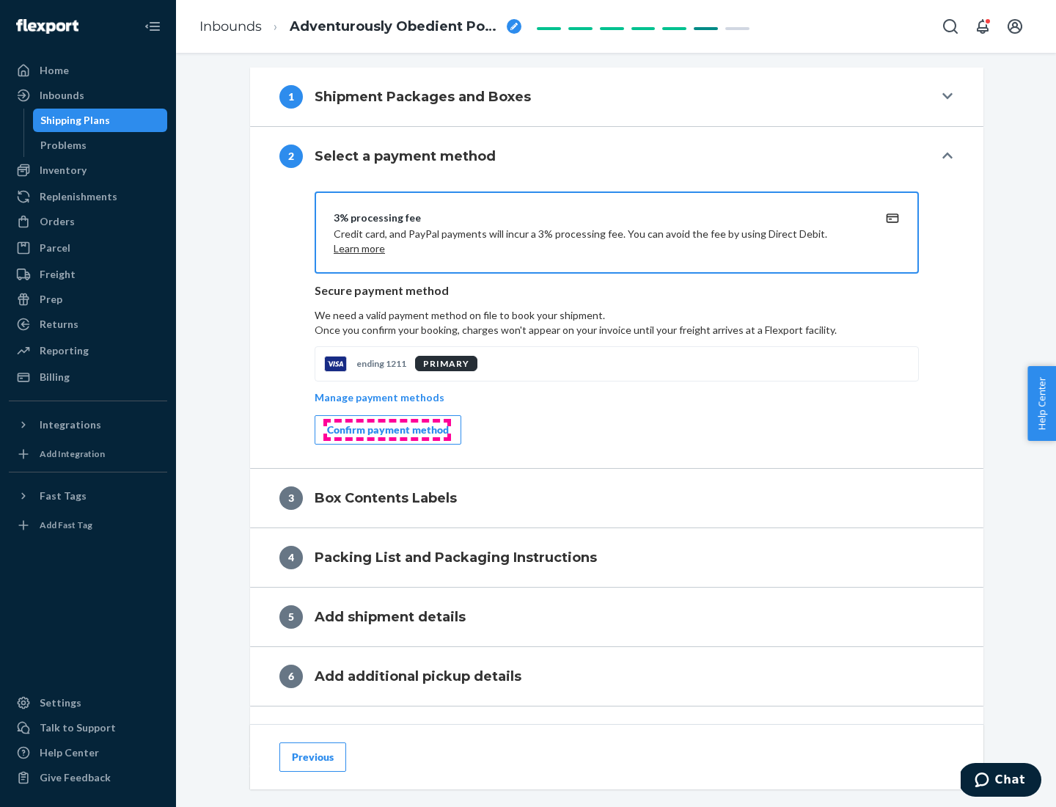
click at [387, 430] on div "Confirm payment method" at bounding box center [388, 430] width 122 height 15
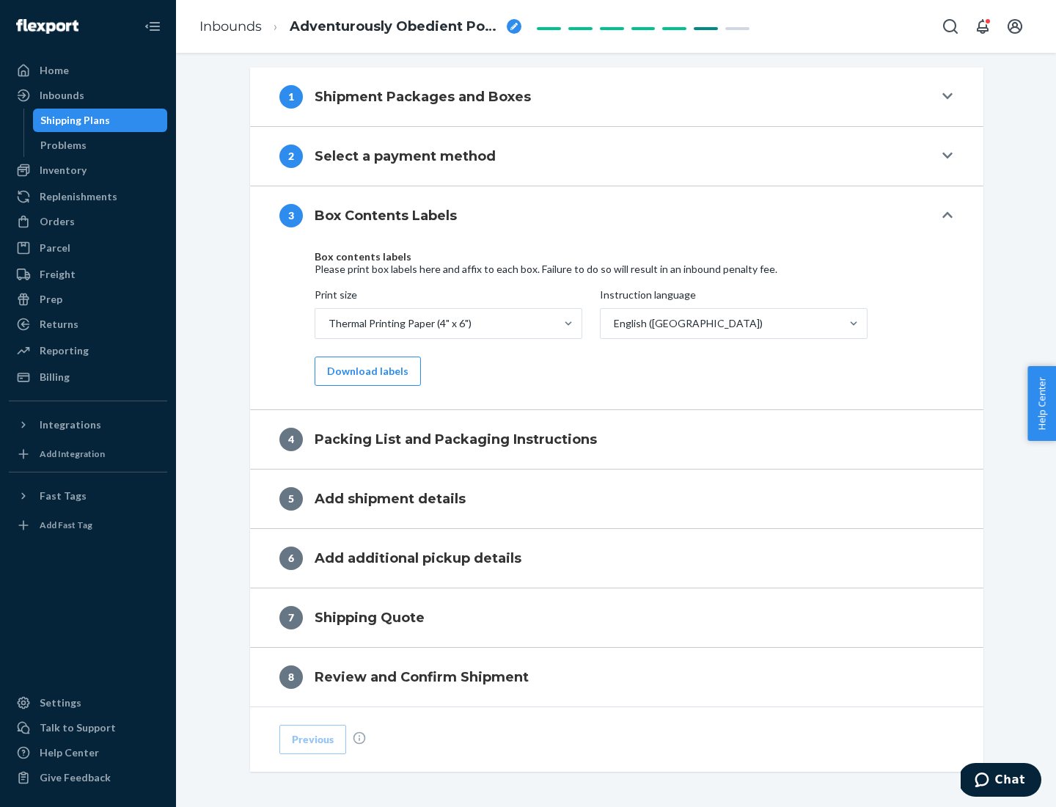
scroll to position [467, 0]
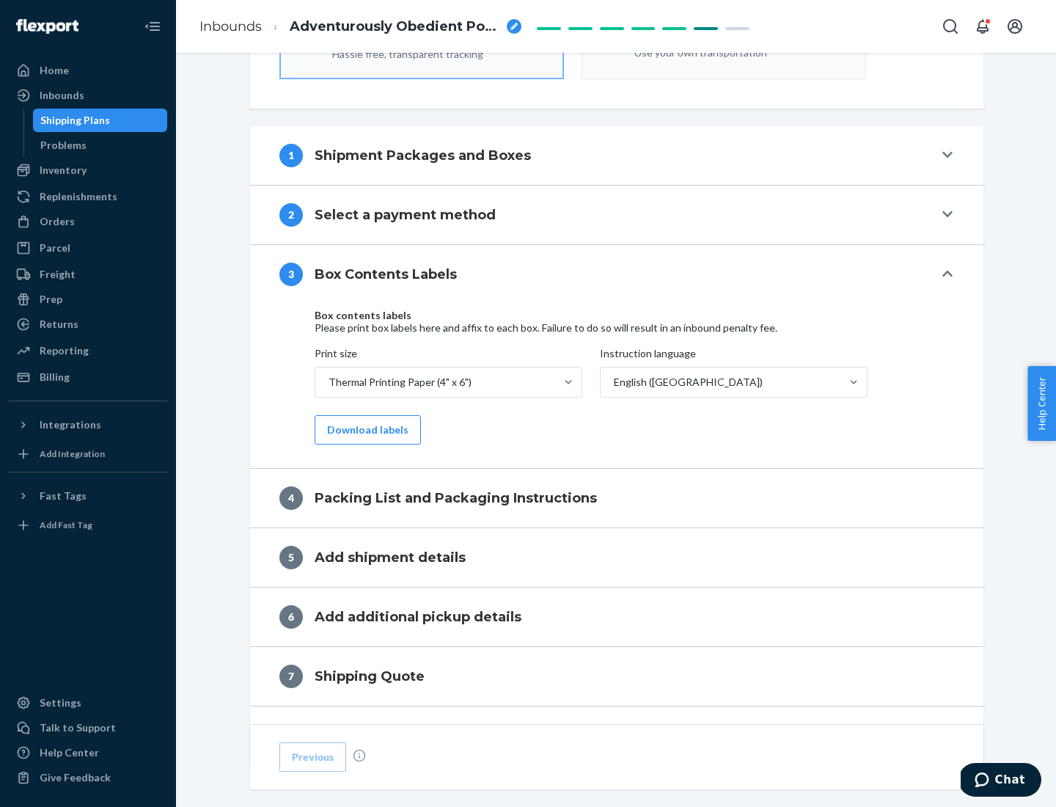
click at [365, 430] on button "Download labels" at bounding box center [368, 429] width 106 height 29
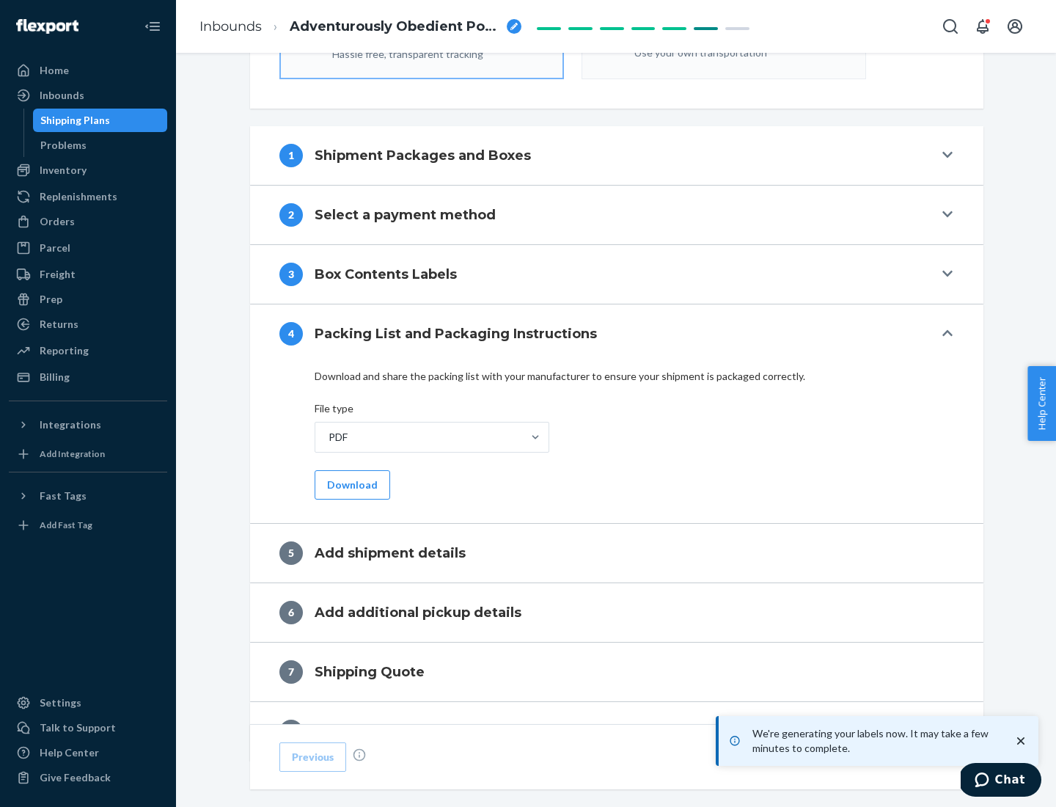
scroll to position [522, 0]
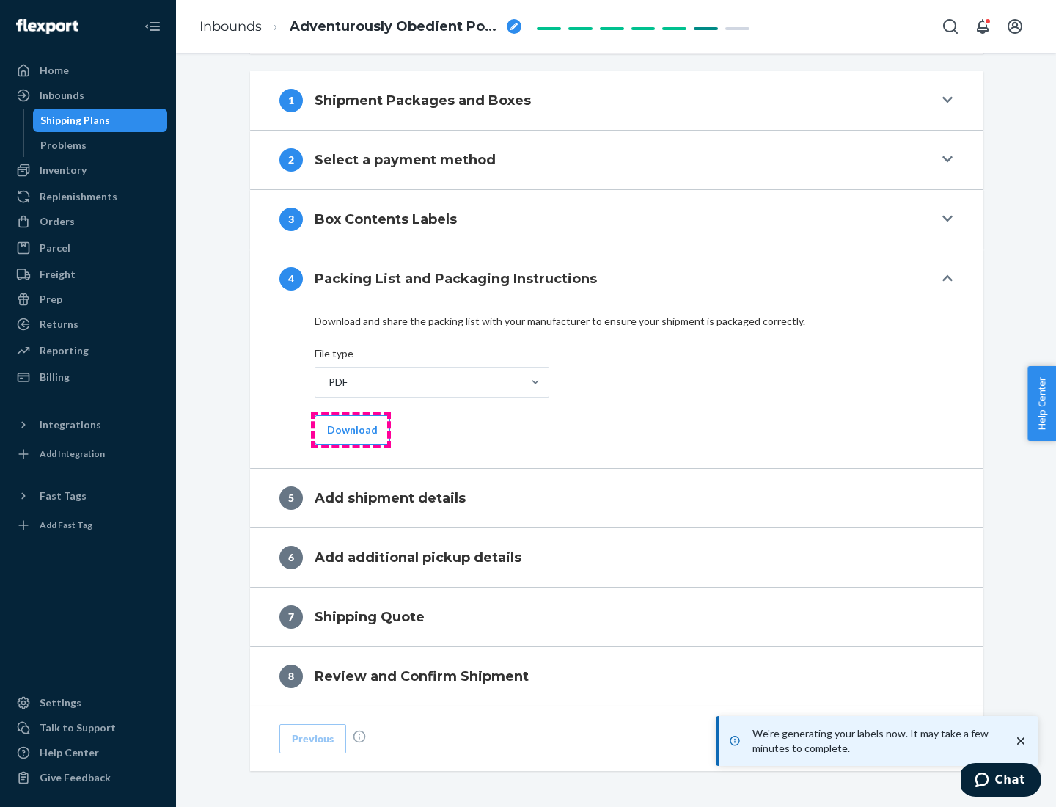
click at [351, 429] on button "Download" at bounding box center [353, 429] width 76 height 29
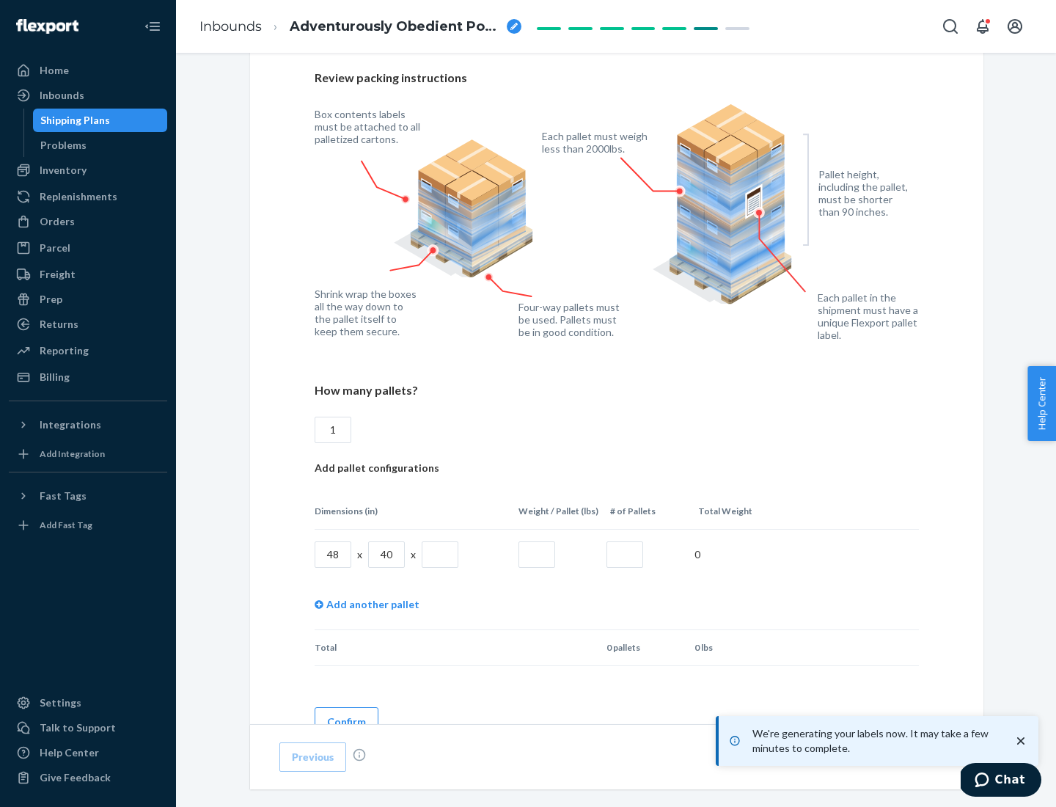
scroll to position [1066, 0]
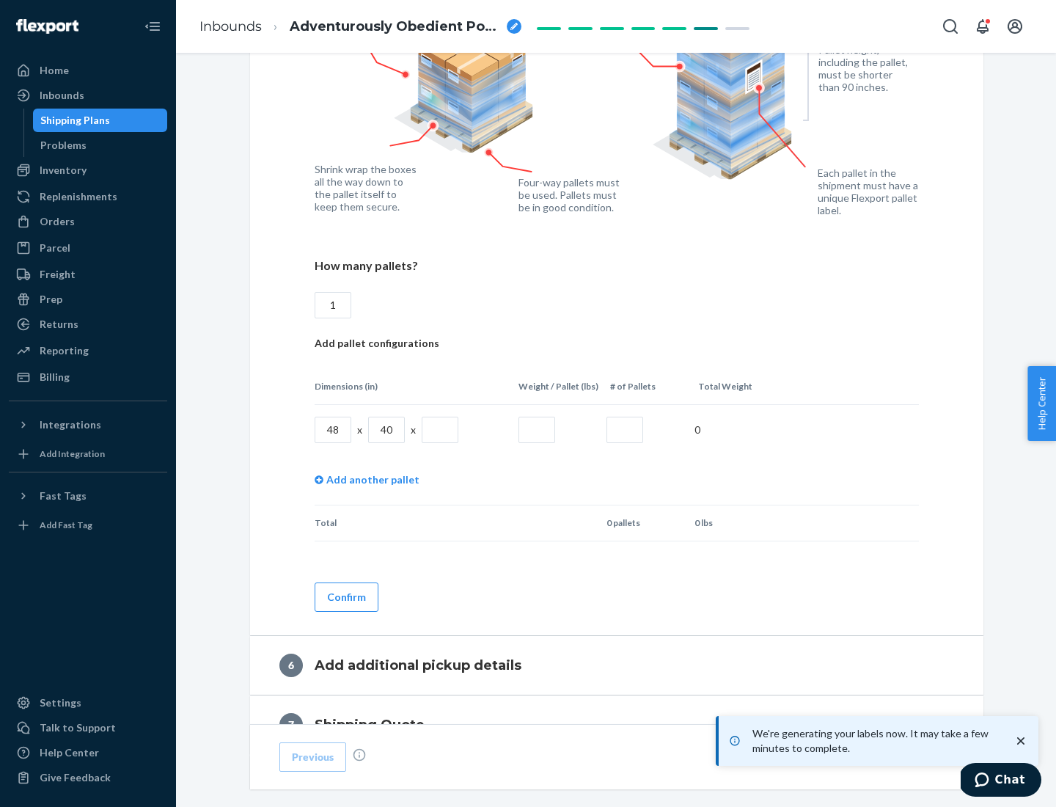
type input "1"
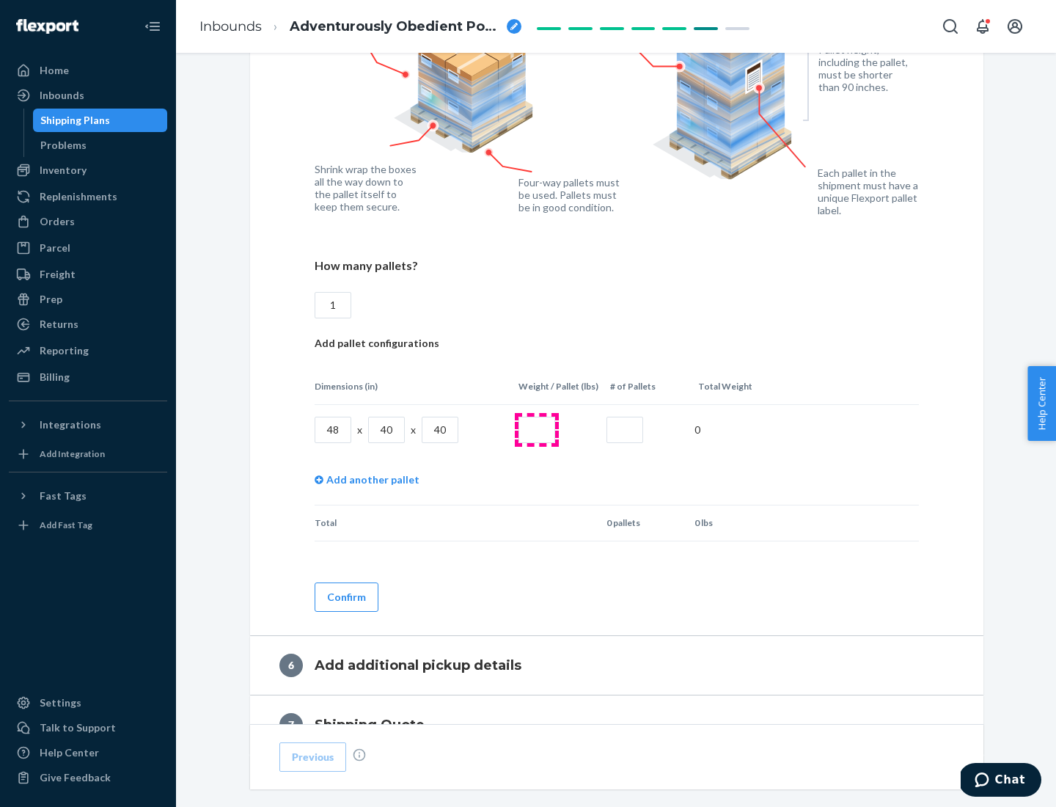
type input "40"
type input "200"
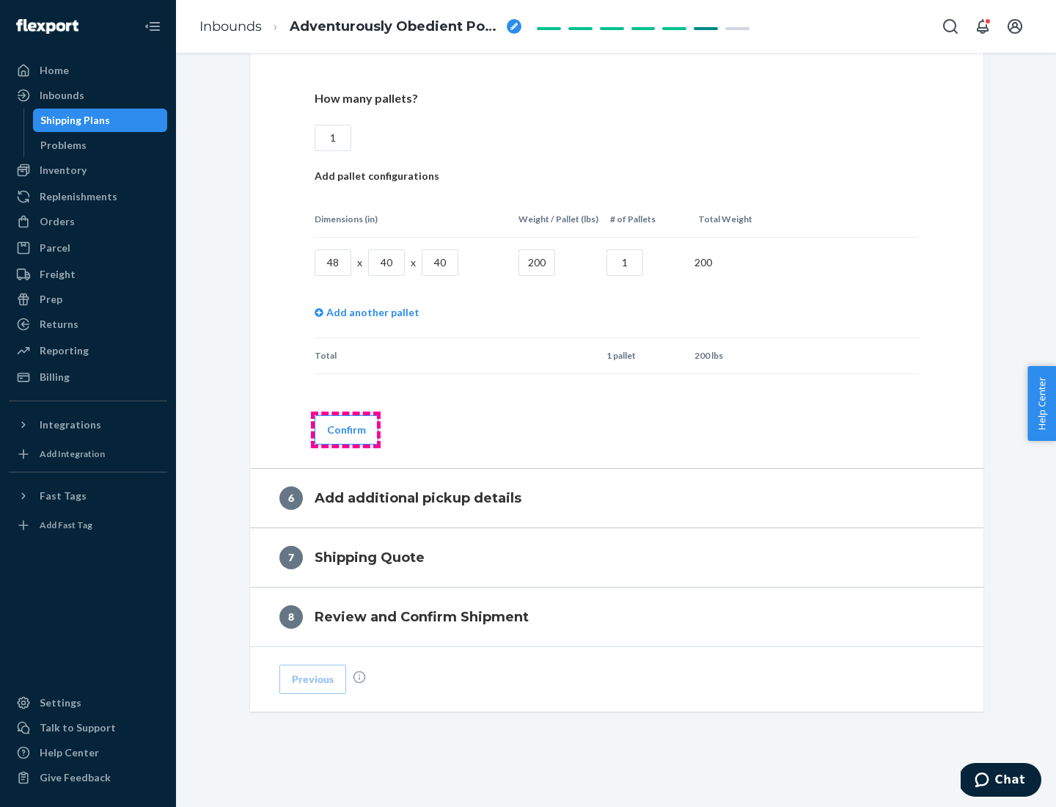
type input "1"
click at [346, 429] on button "Confirm" at bounding box center [347, 429] width 64 height 29
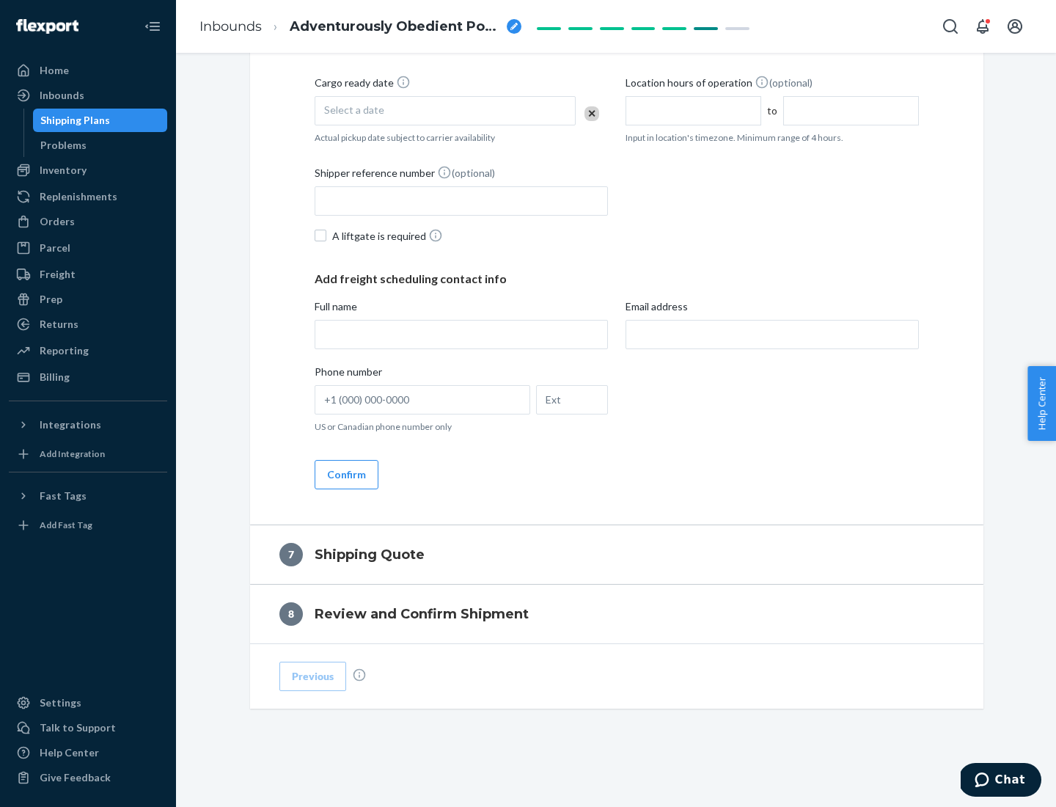
scroll to position [561, 0]
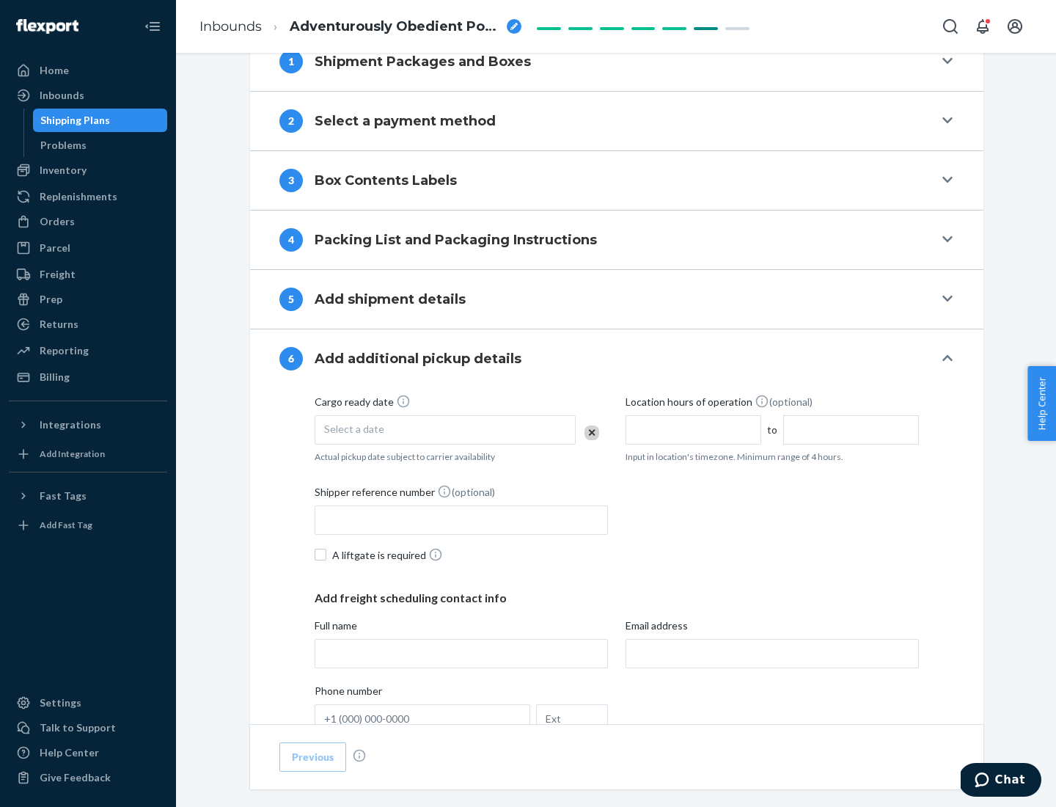
click at [445, 429] on div "Select a date" at bounding box center [445, 429] width 261 height 29
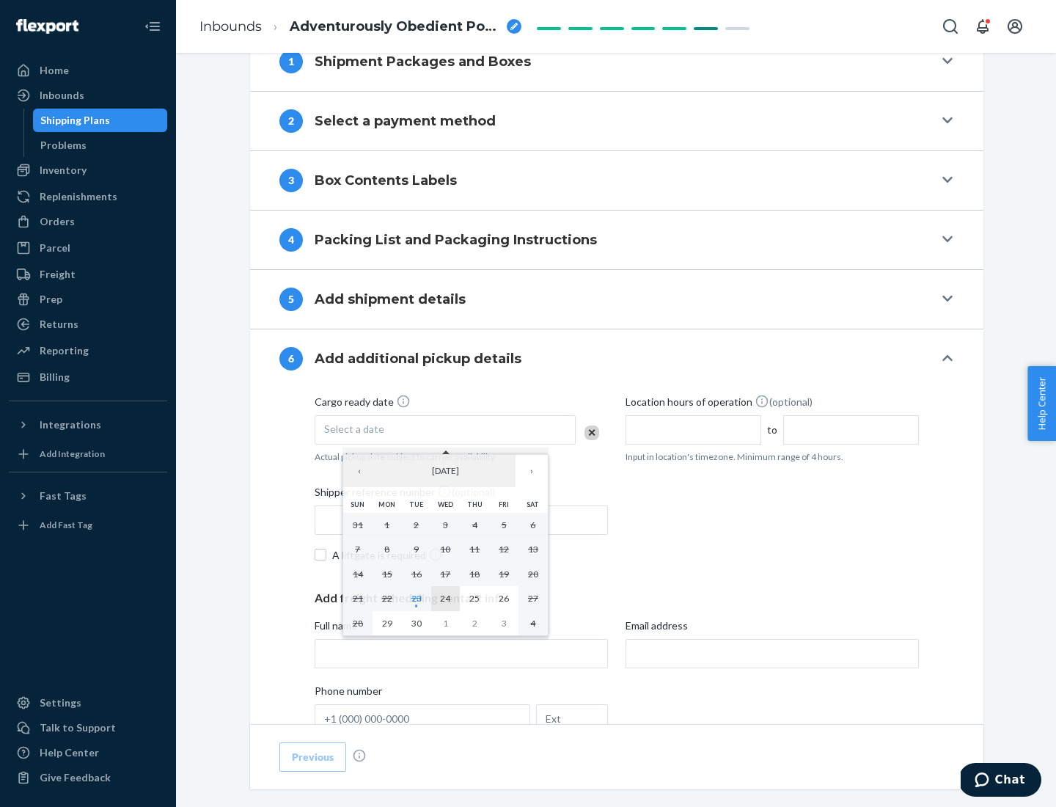
click at [445, 598] on abbr "24" at bounding box center [445, 598] width 10 height 11
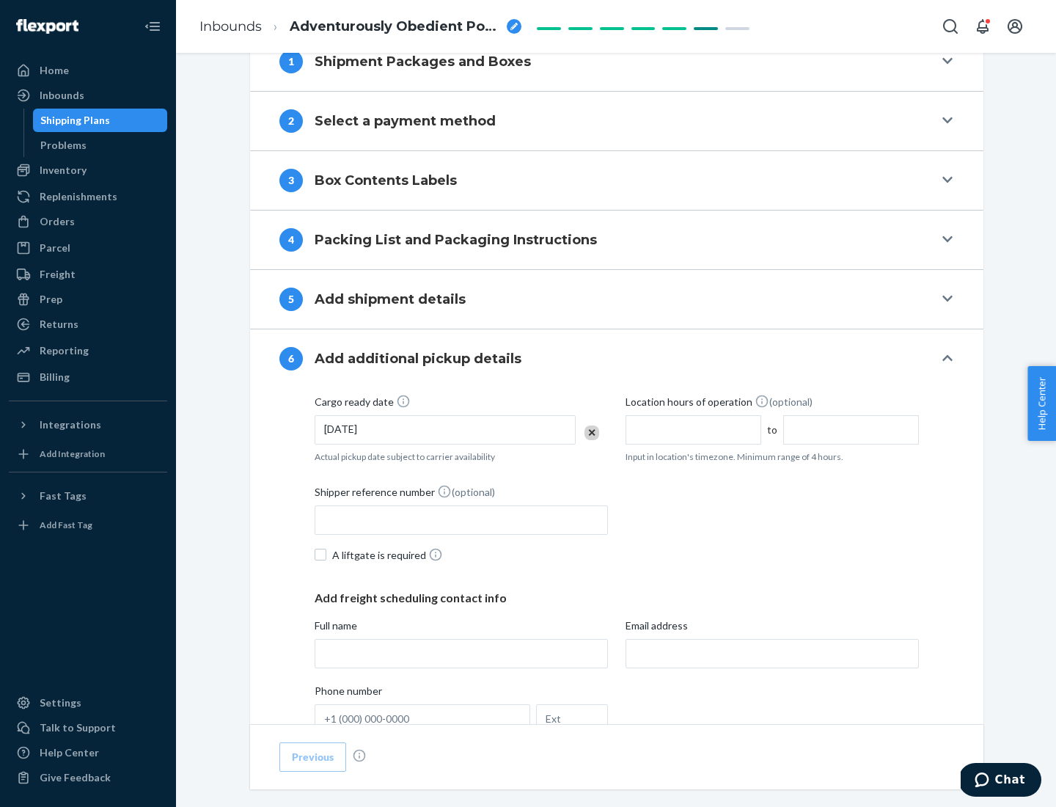
scroll to position [785, 0]
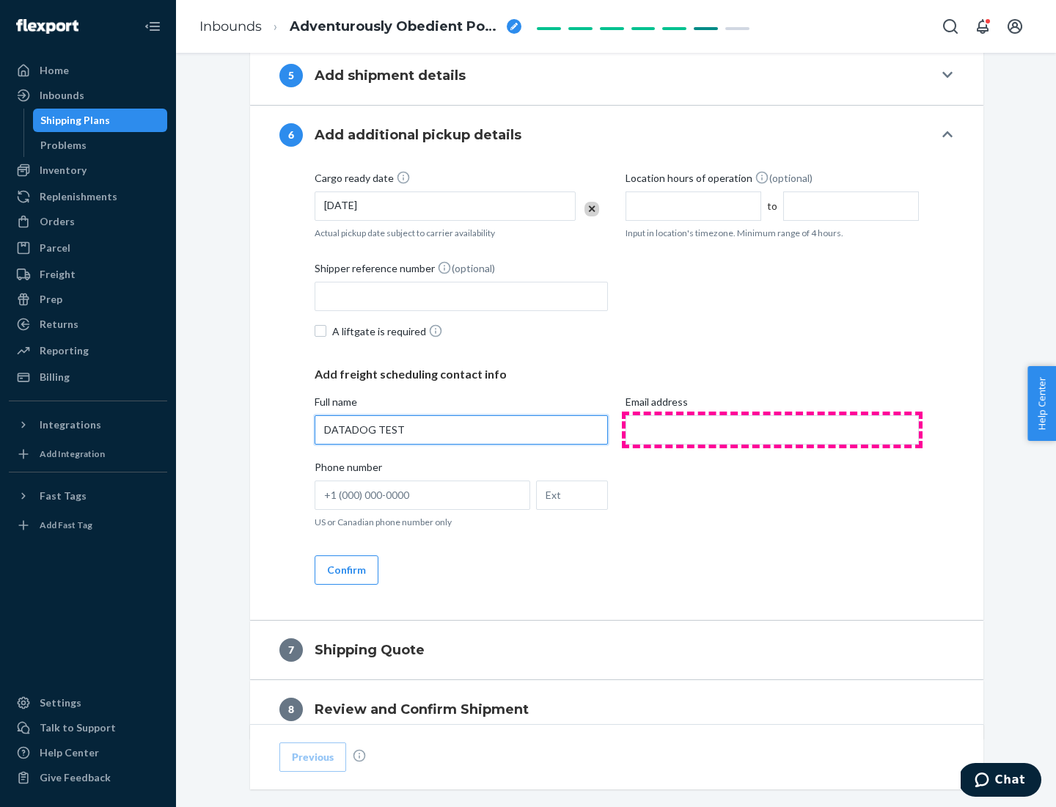
type input "DATADOG TEST"
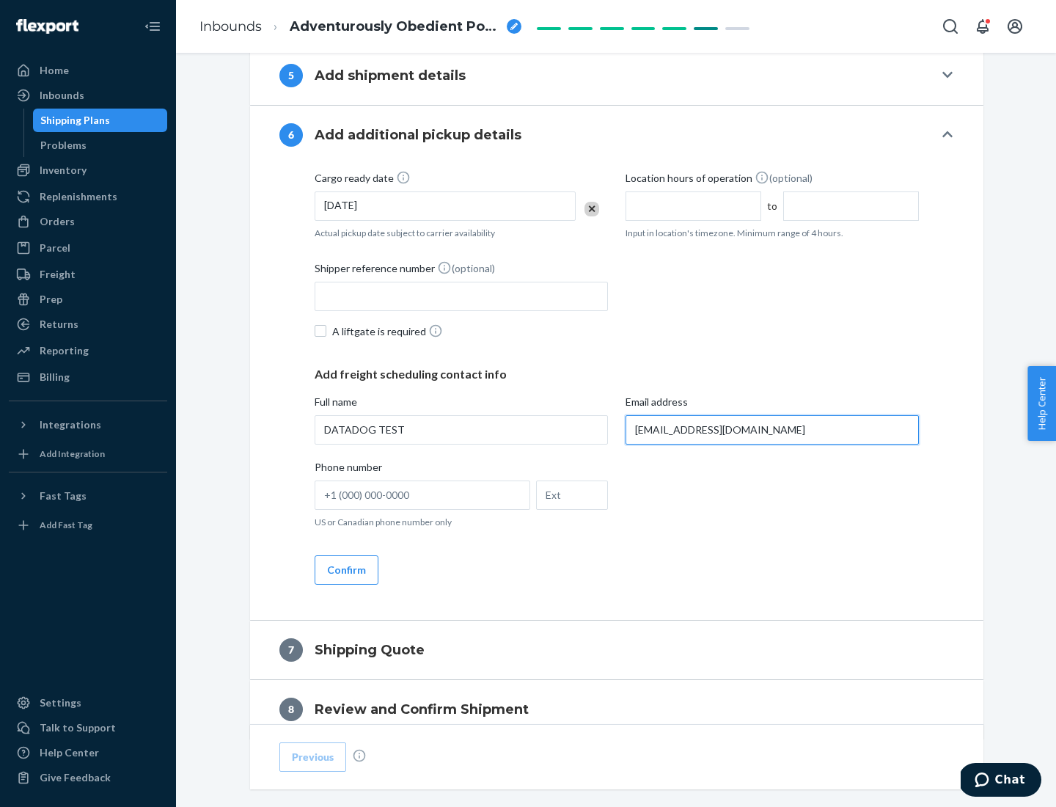
scroll to position [850, 0]
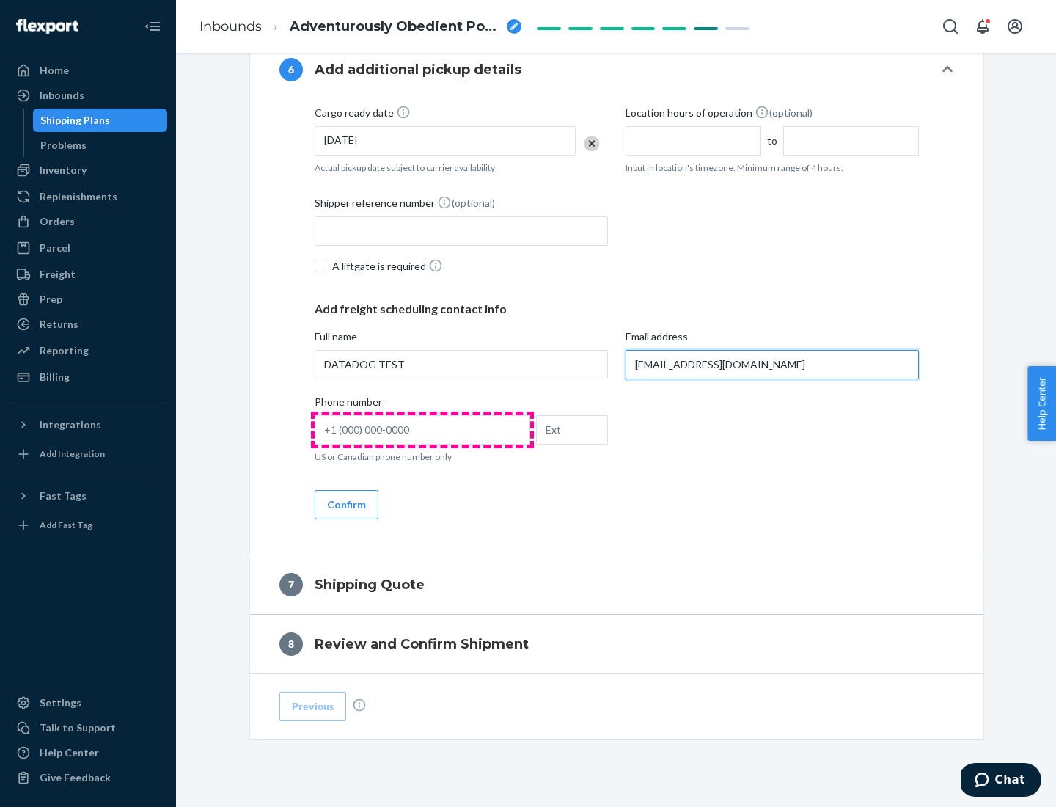
type input "[EMAIL_ADDRESS][DOMAIN_NAME]"
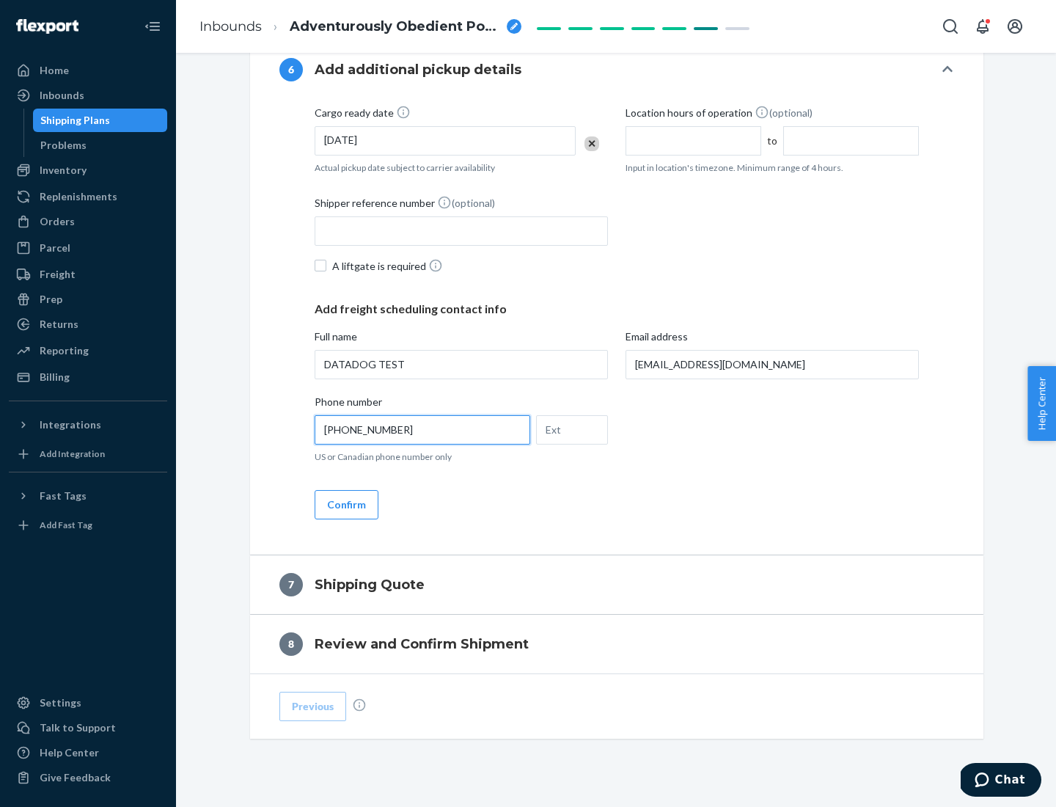
scroll to position [880, 0]
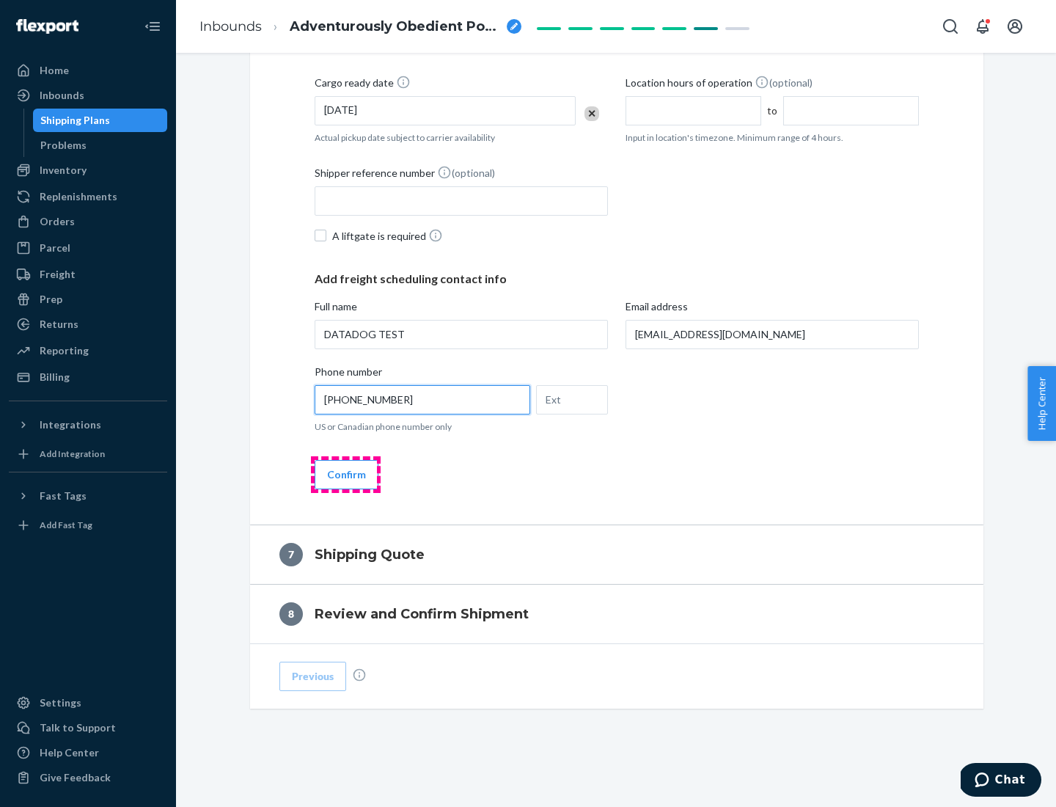
type input "[PHONE_NUMBER]"
click at [346, 474] on button "Confirm" at bounding box center [347, 474] width 64 height 29
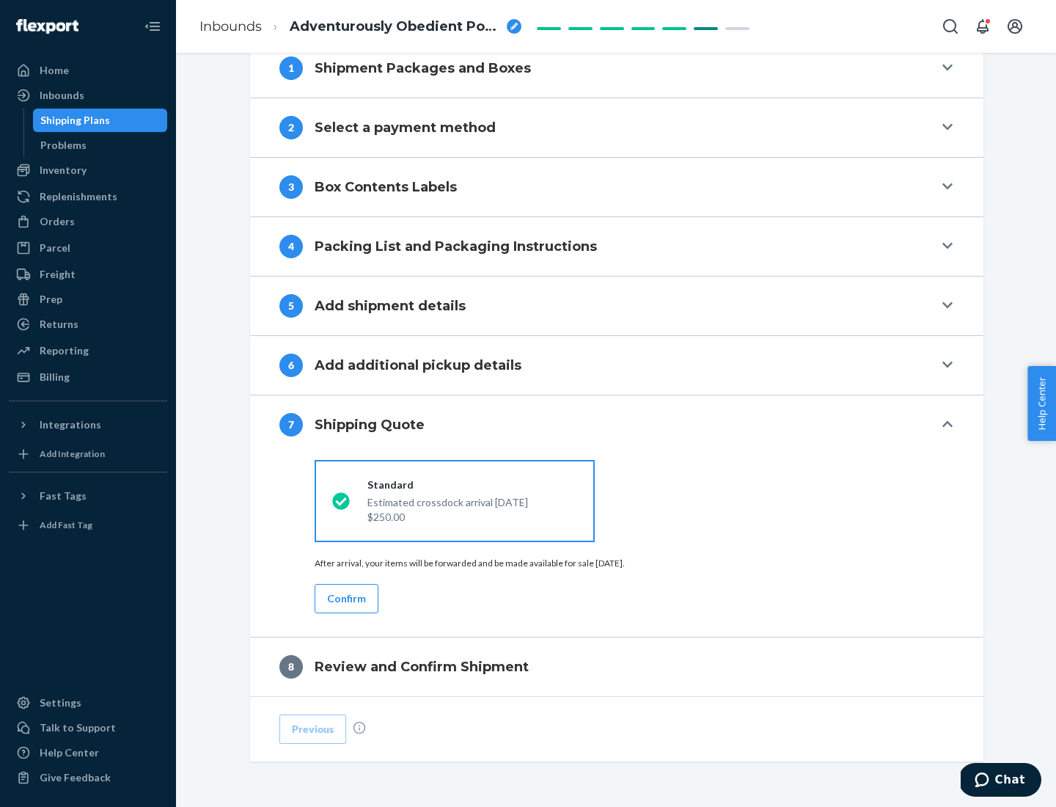
scroll to position [607, 0]
